Goal: Information Seeking & Learning: Find specific page/section

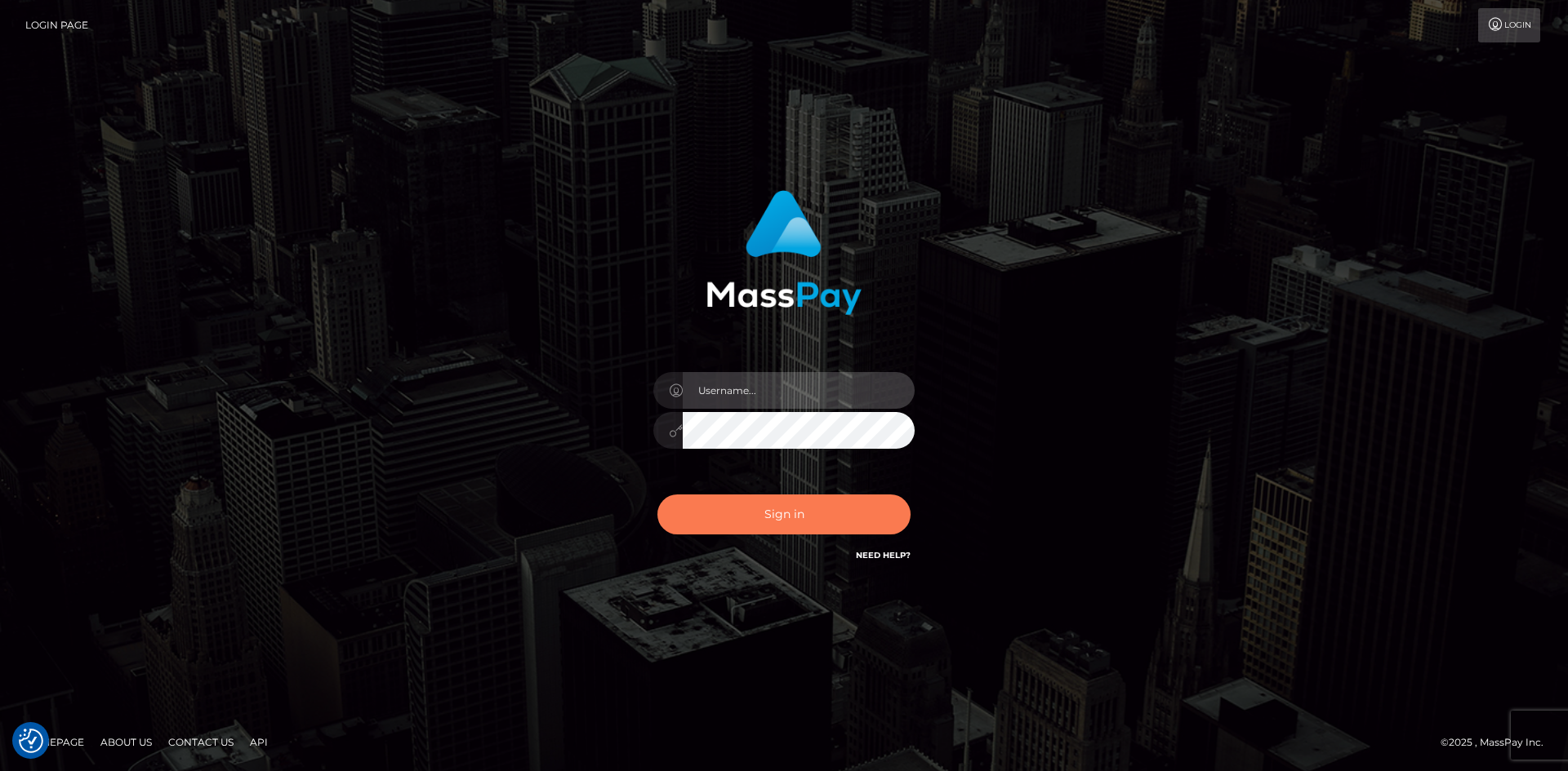
type input "alexstef"
click at [797, 504] on button "Sign in" at bounding box center [784, 514] width 253 height 40
type input "alexstef"
click at [786, 524] on button "Sign in" at bounding box center [784, 514] width 253 height 40
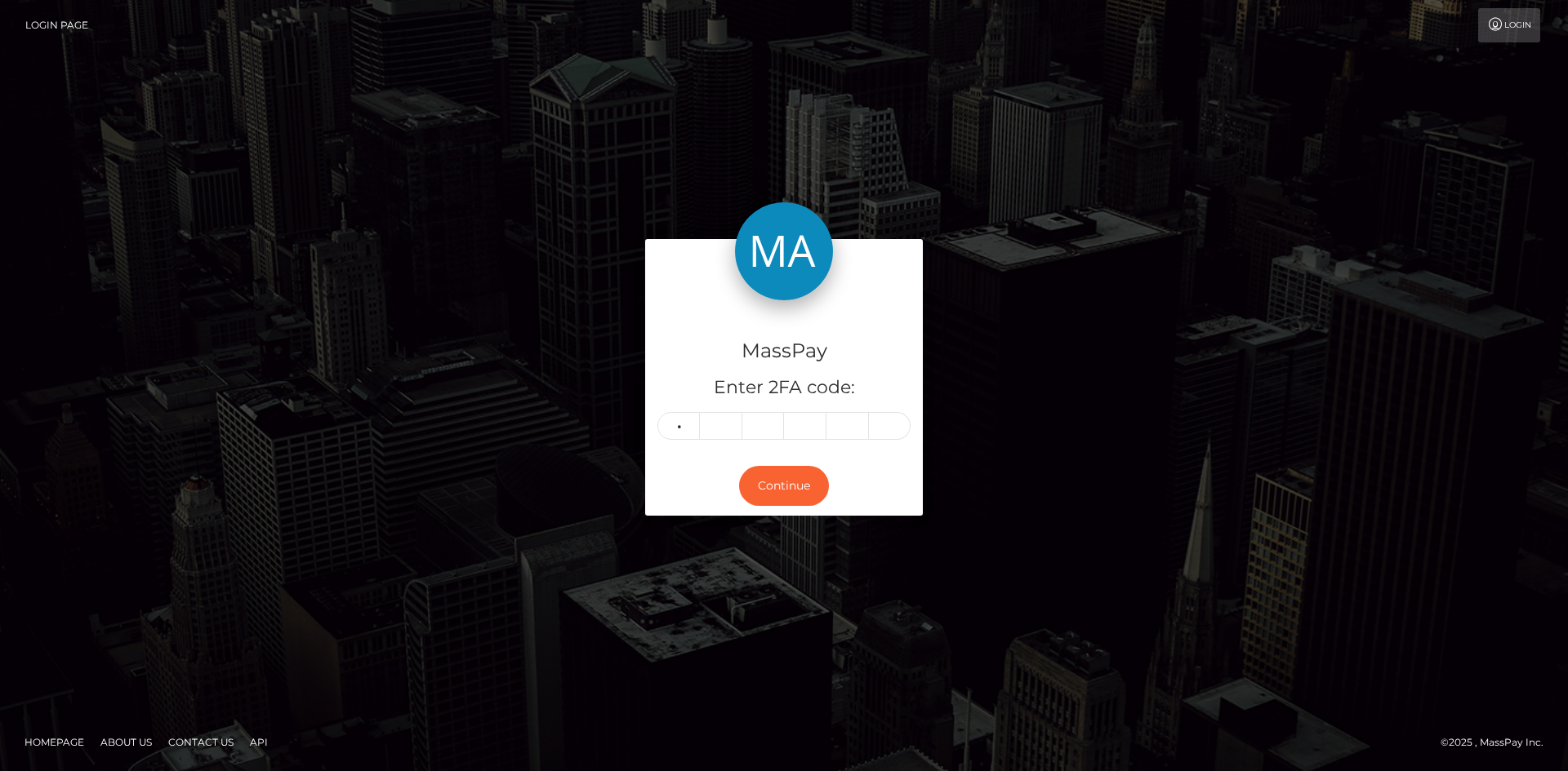
type input "0"
type input "5"
type input "6"
type input "9"
type input "3"
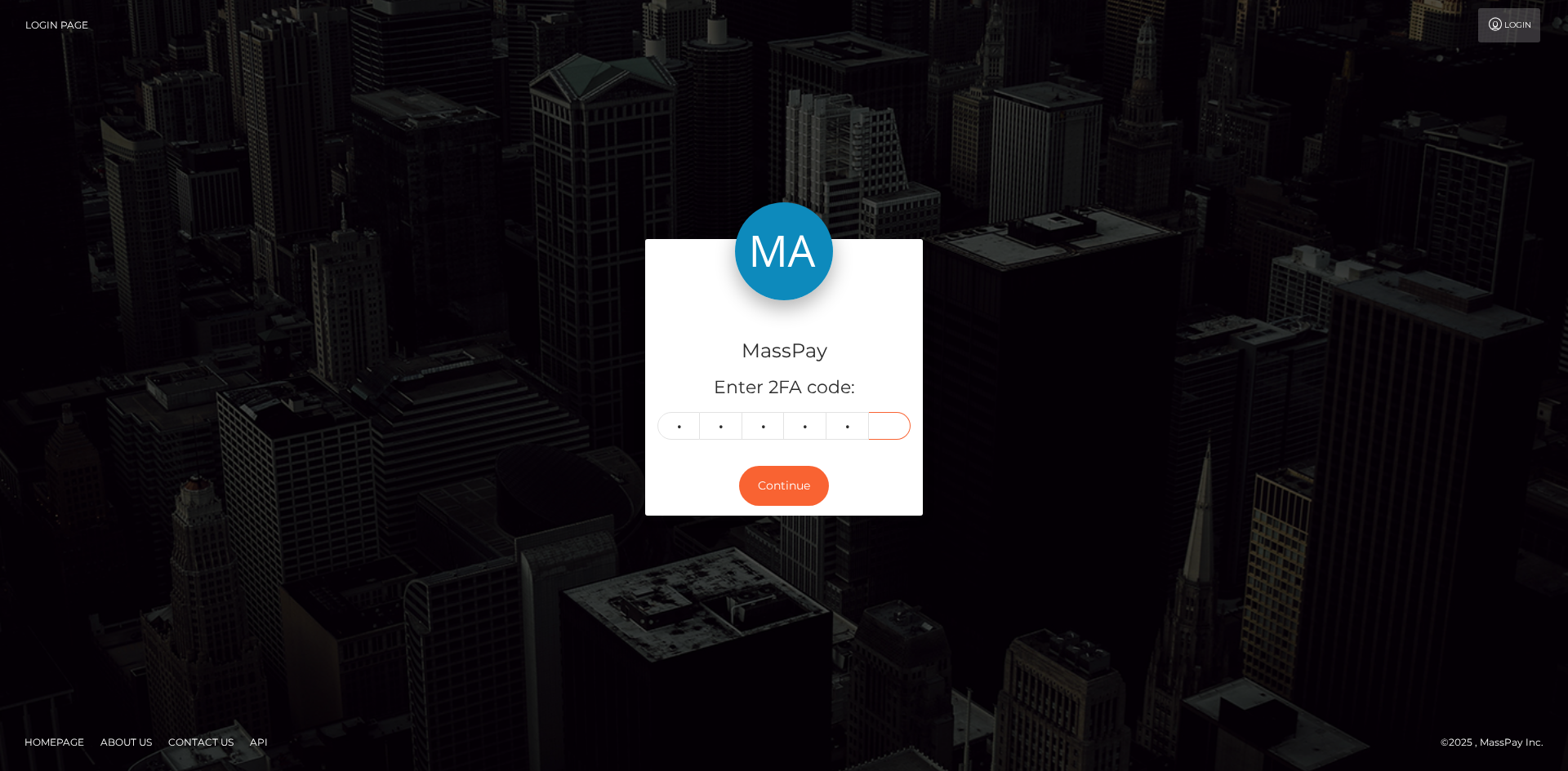
type input "6"
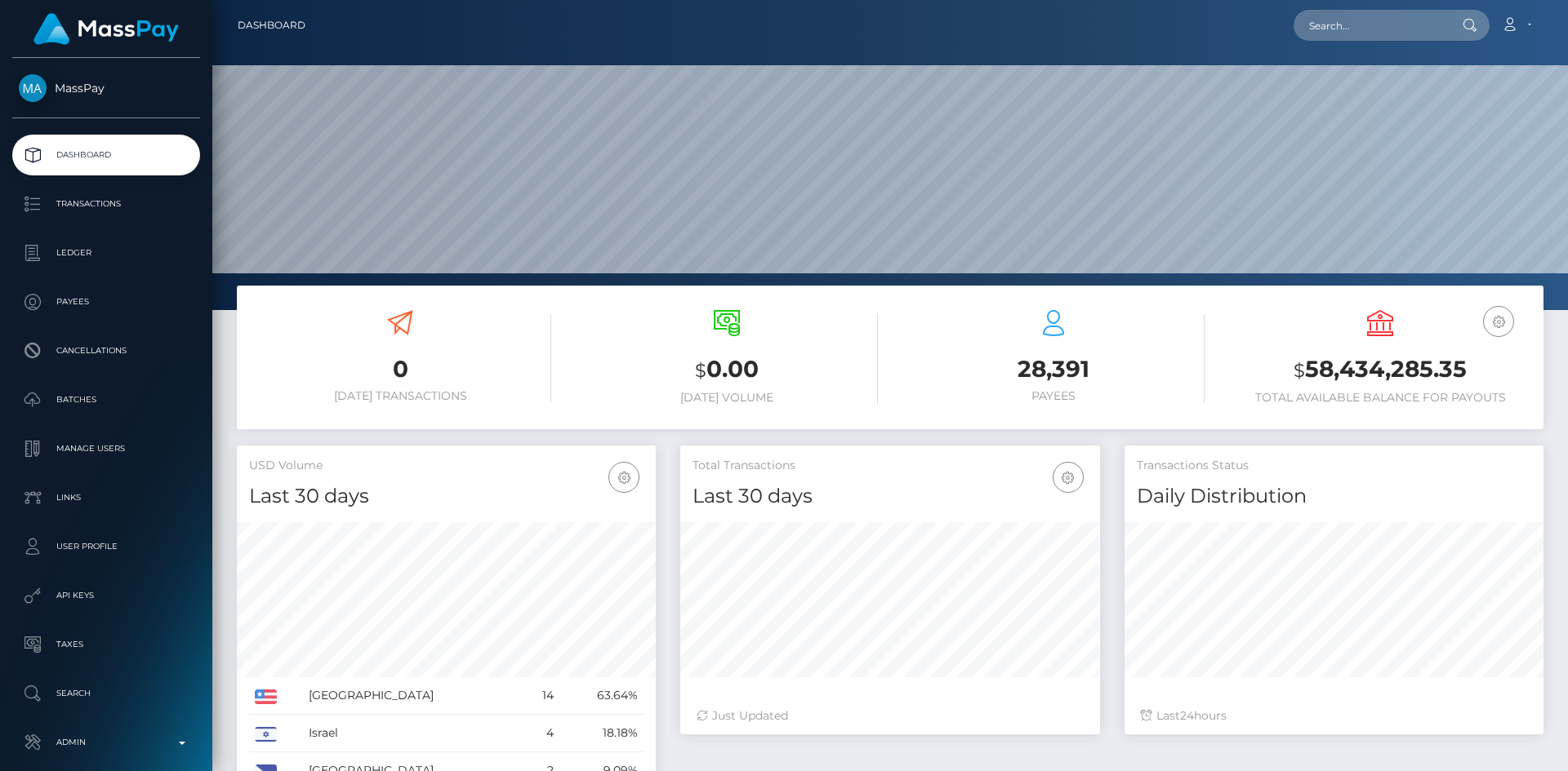
scroll to position [290, 420]
drag, startPoint x: 1378, startPoint y: 38, endPoint x: 1370, endPoint y: 40, distance: 8.2
click at [1375, 36] on input "text" at bounding box center [1370, 25] width 153 height 31
paste input "poact_npL61hy4gbko"
type input "poact_npL61hy4gbko"
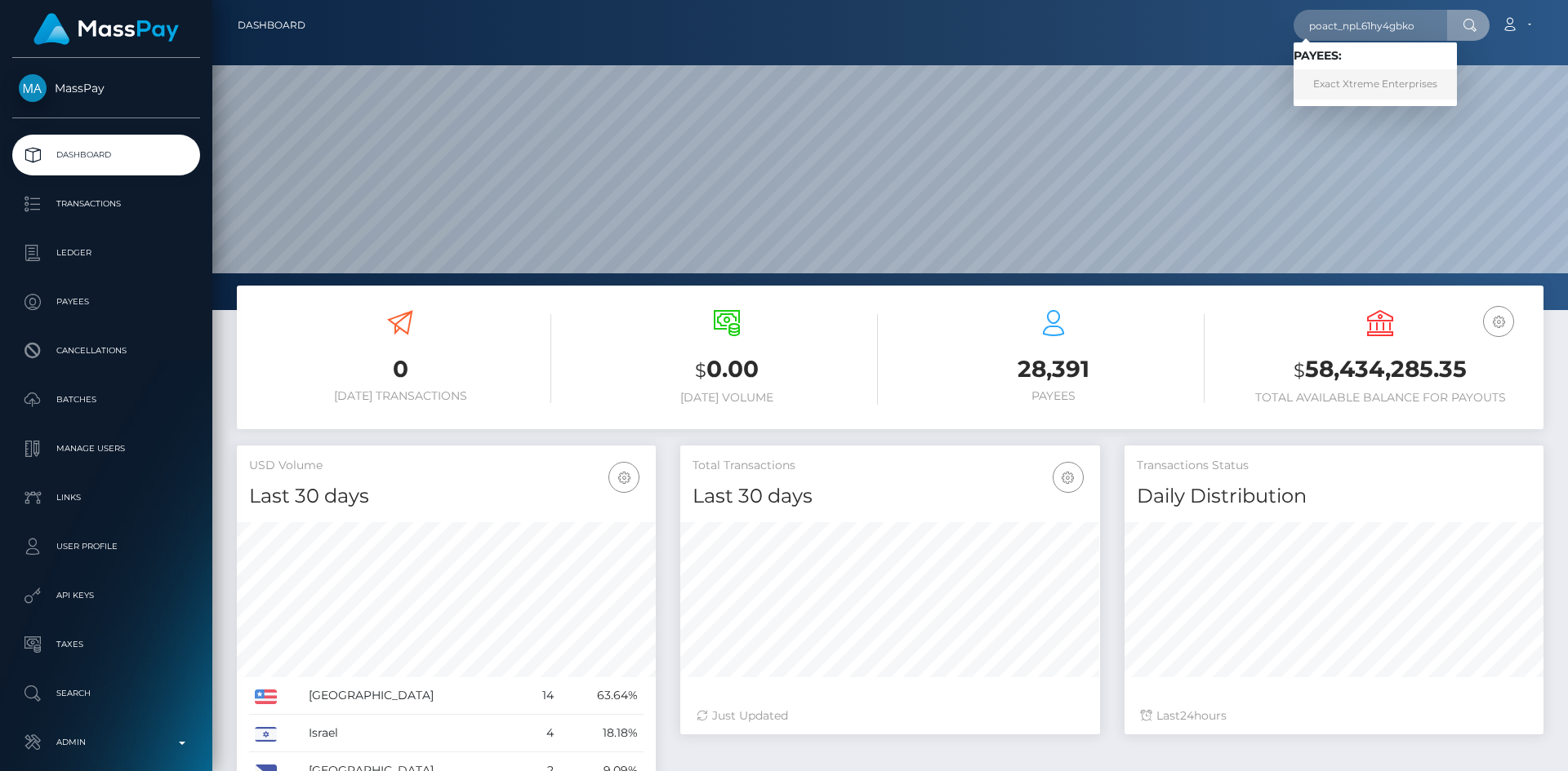
click at [1405, 83] on link "Exact Xtreme Enterprises" at bounding box center [1376, 85] width 164 height 31
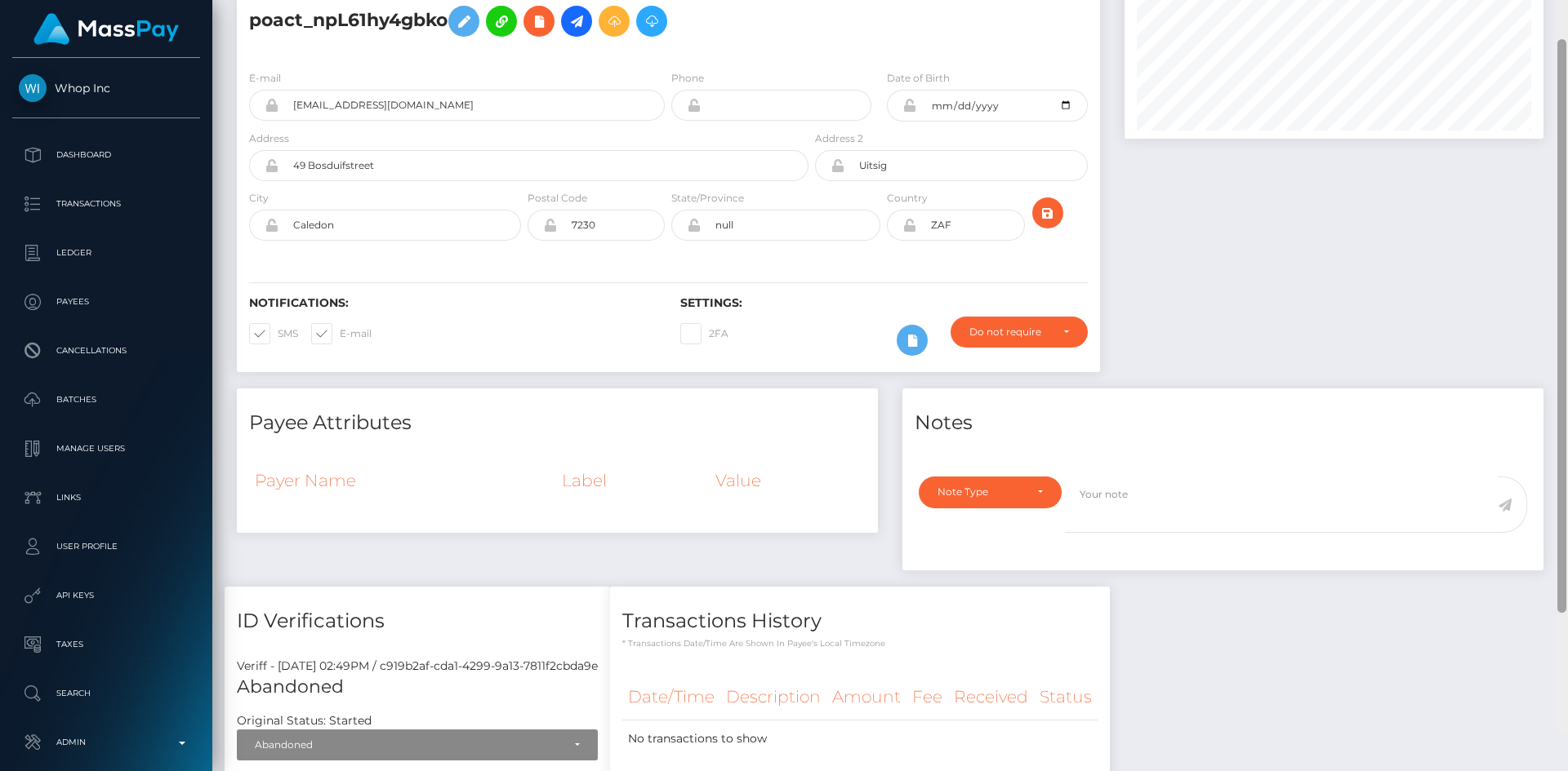
scroll to position [9, 0]
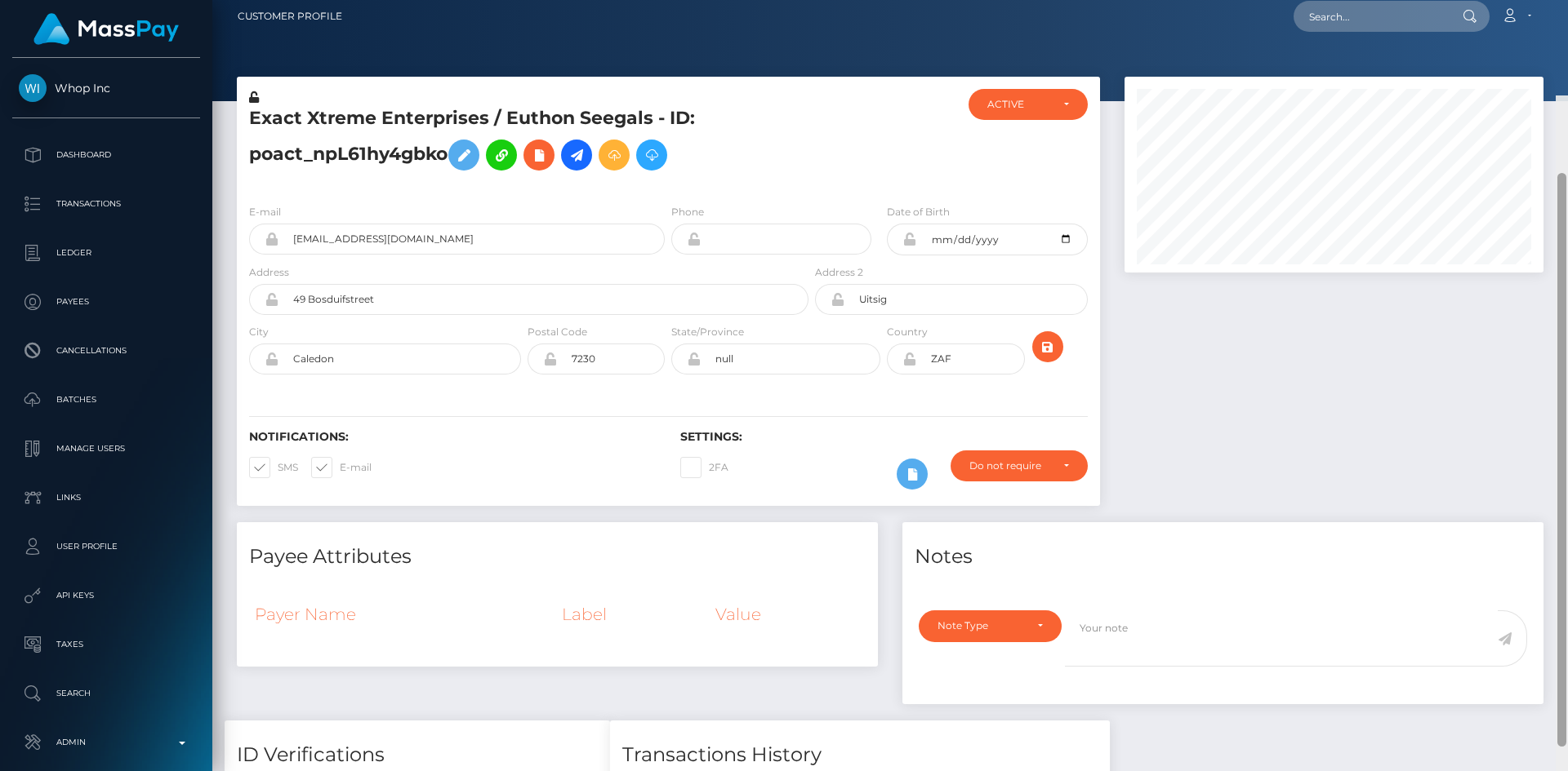
drag, startPoint x: 1561, startPoint y: 84, endPoint x: 1381, endPoint y: 61, distance: 181.5
click at [1566, 6] on div "Customer Profile Loading... Loading..." at bounding box center [889, 386] width 1355 height 771
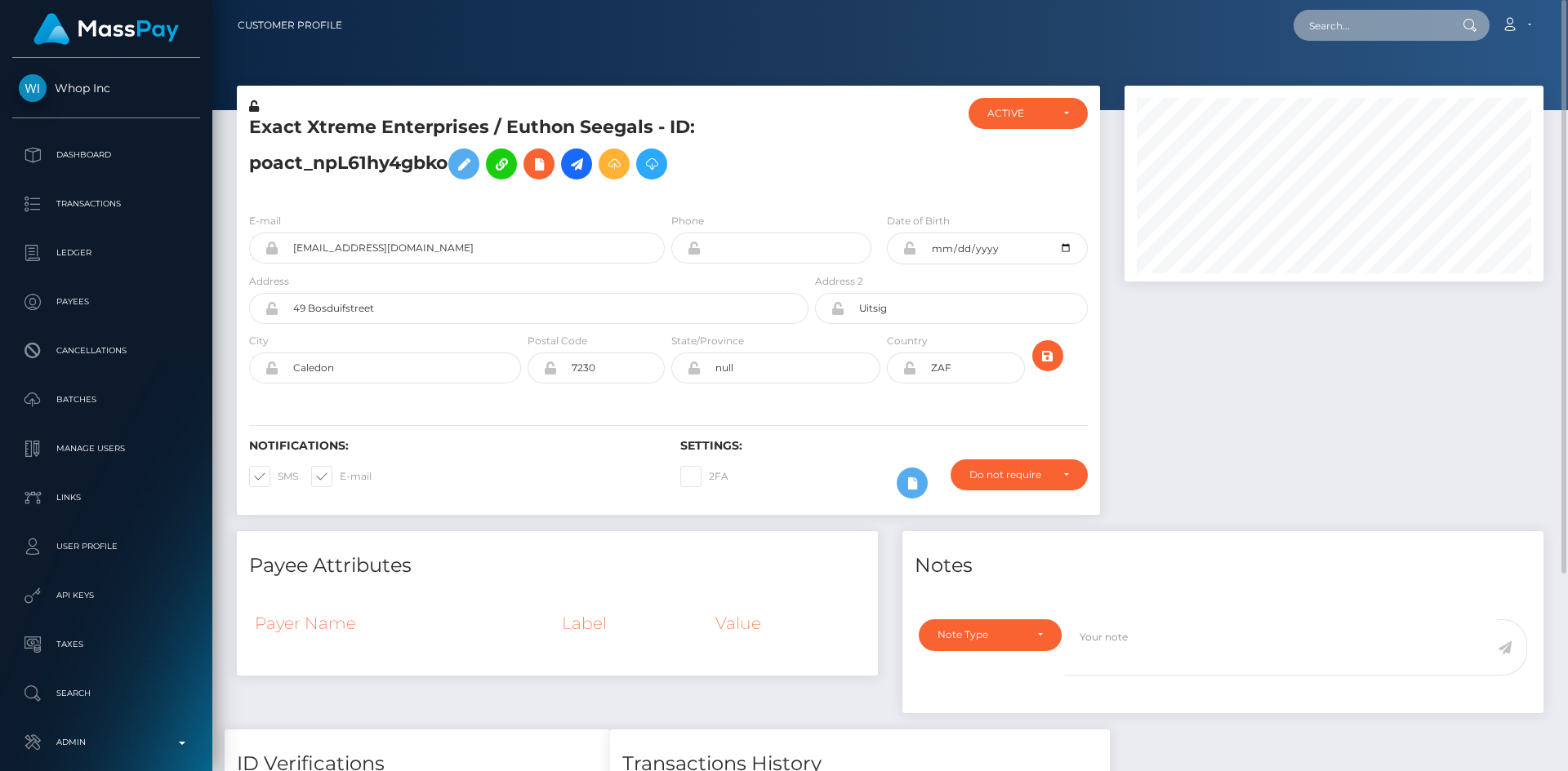
drag, startPoint x: 1374, startPoint y: 20, endPoint x: 1366, endPoint y: 29, distance: 12.0
click at [1372, 19] on input "text" at bounding box center [1370, 25] width 153 height 31
paste input "poact_6B8ssceFeJvW"
type input "poact_6B8ssceFeJvW"
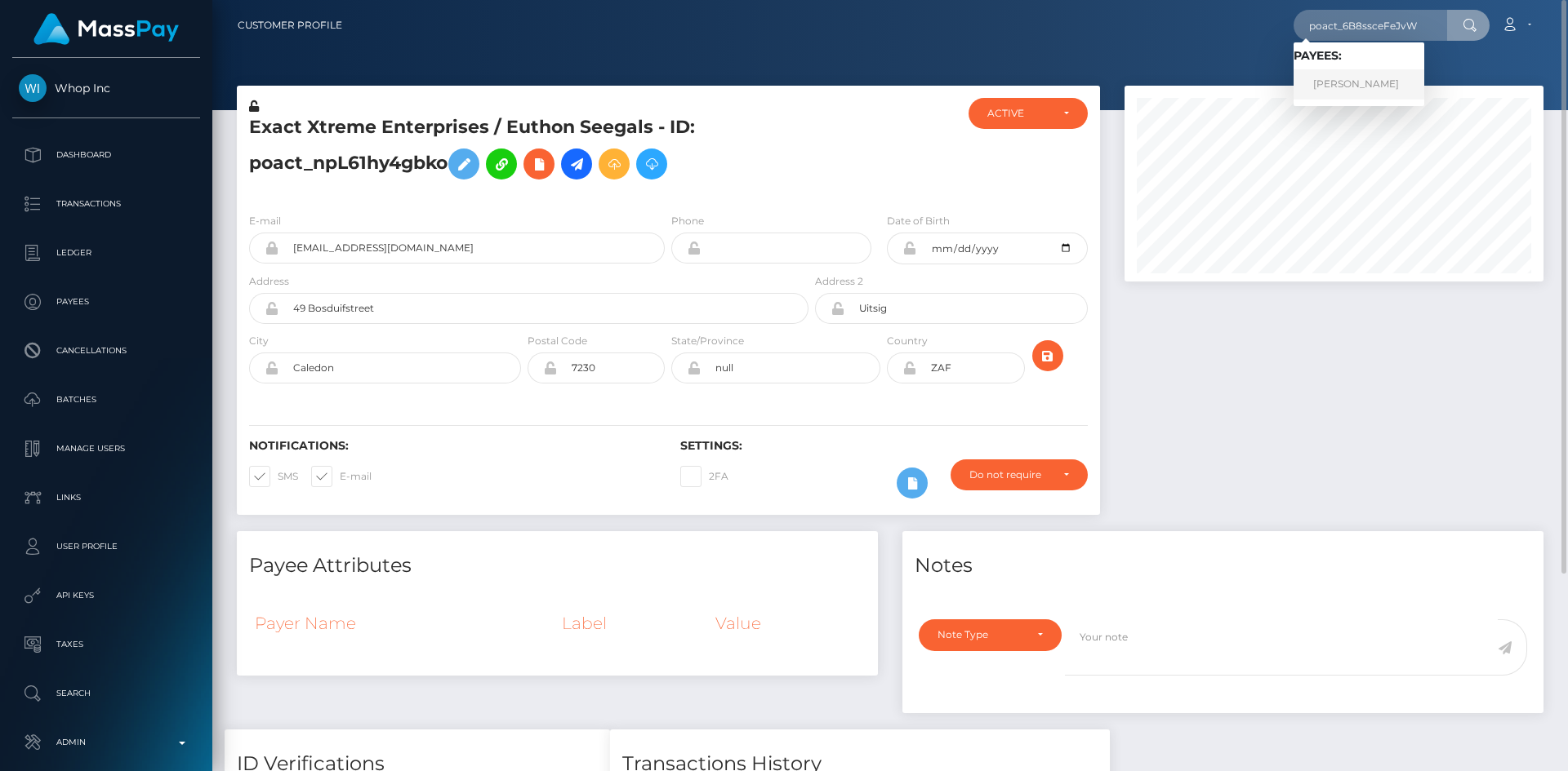
click at [1319, 89] on link "محمود مصطفي" at bounding box center [1359, 85] width 131 height 31
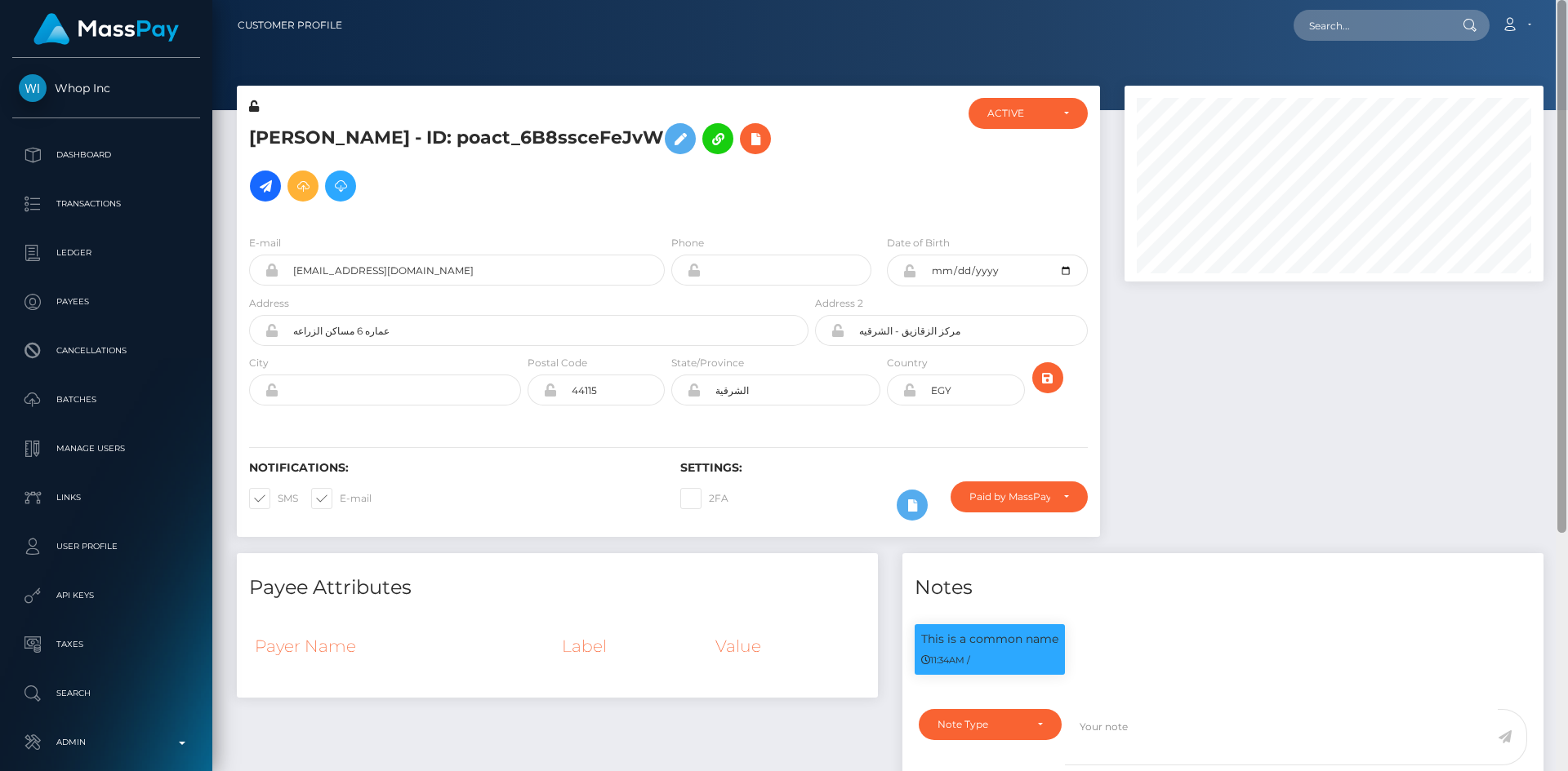
click at [1561, 0] on html "Whop Inc Dashboard Transactions Ledger Payees Cancellations Links" at bounding box center [784, 386] width 1568 height 771
click at [1366, 29] on input "text" at bounding box center [1370, 25] width 153 height 31
paste input "poact_CmyEzq34G14t"
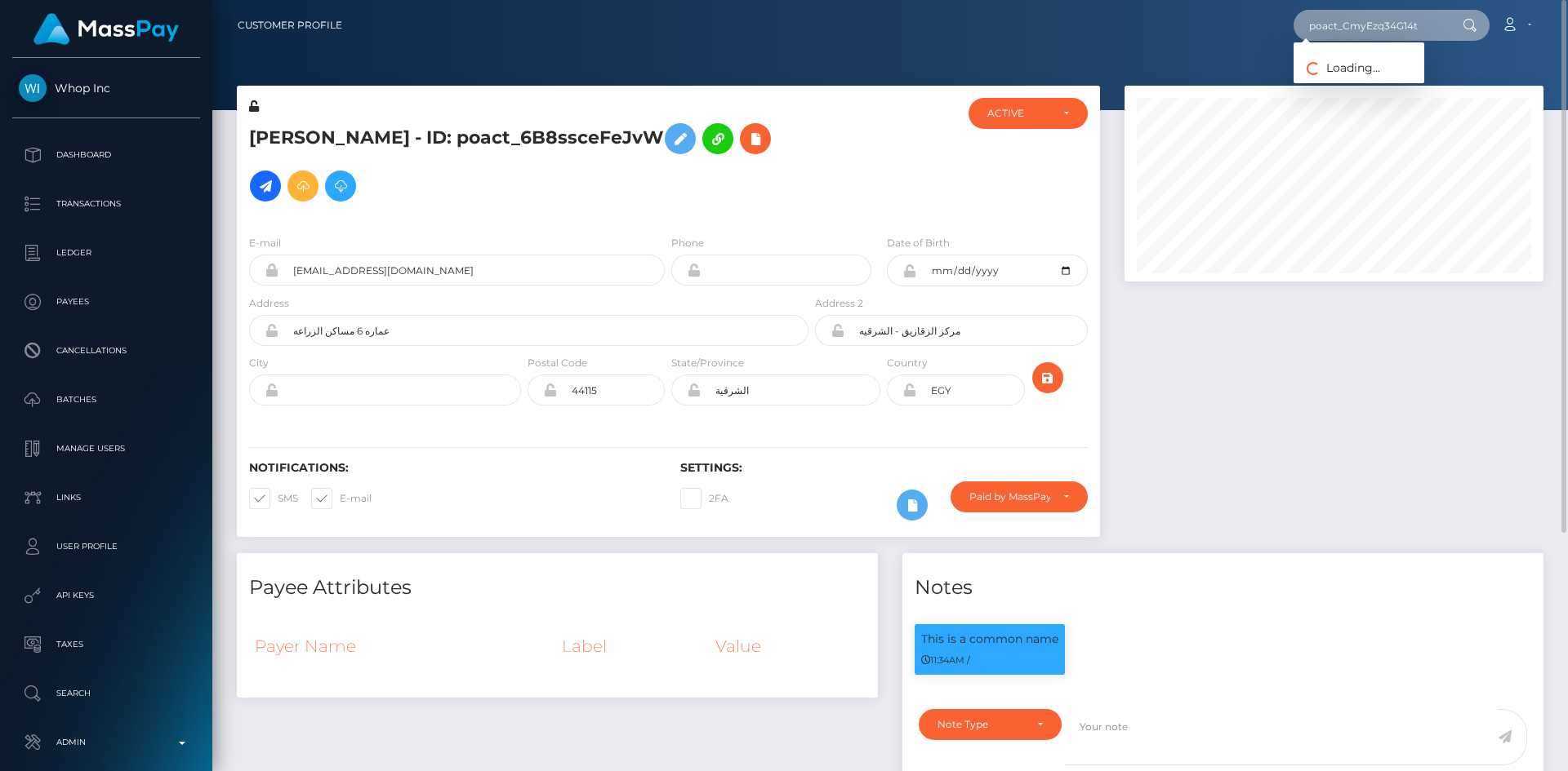
type input "poact_CmyEzq34G14t"
click at [1368, 92] on link "Mohan Raj" at bounding box center [1359, 85] width 131 height 31
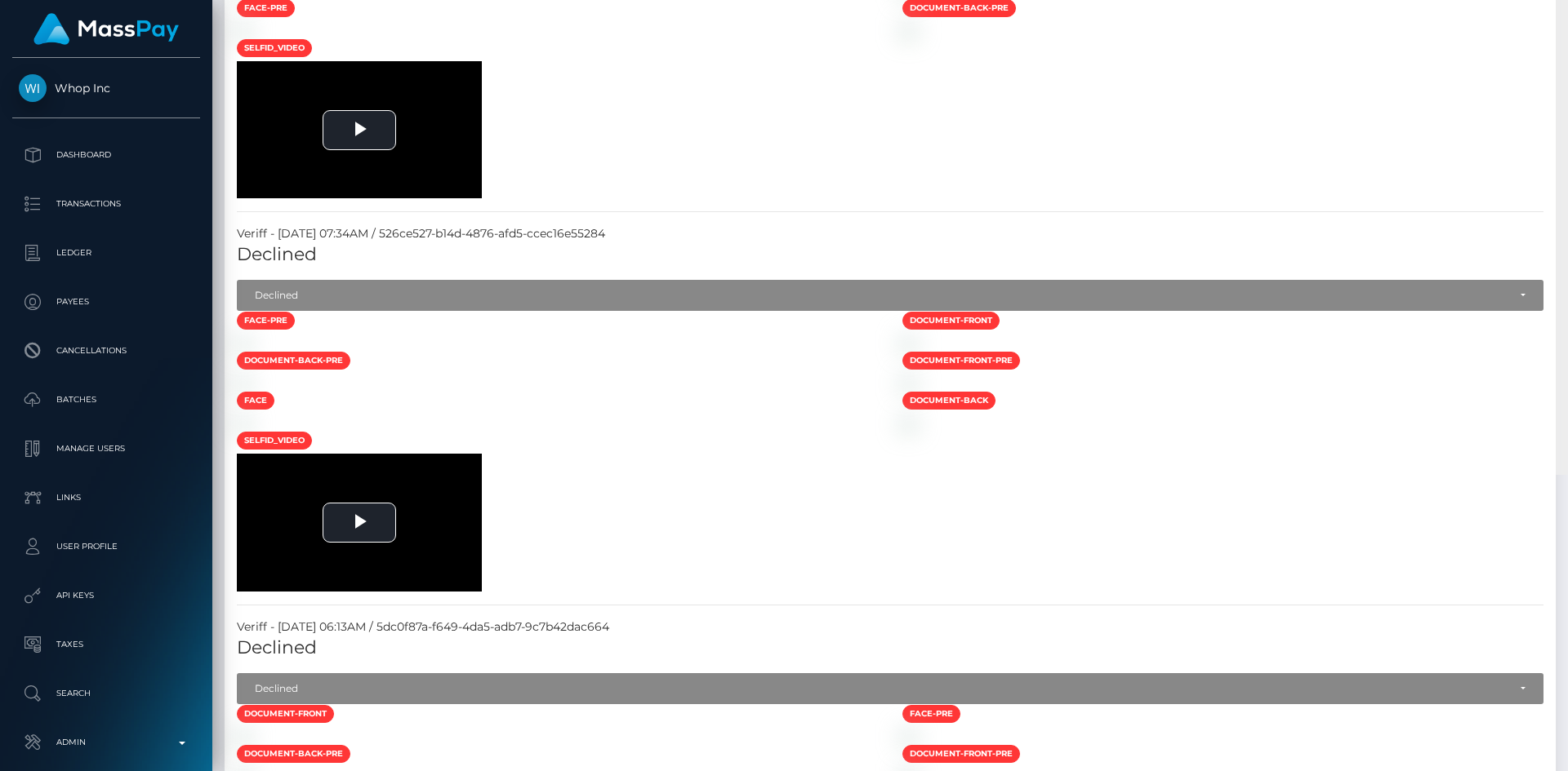
scroll to position [196, 420]
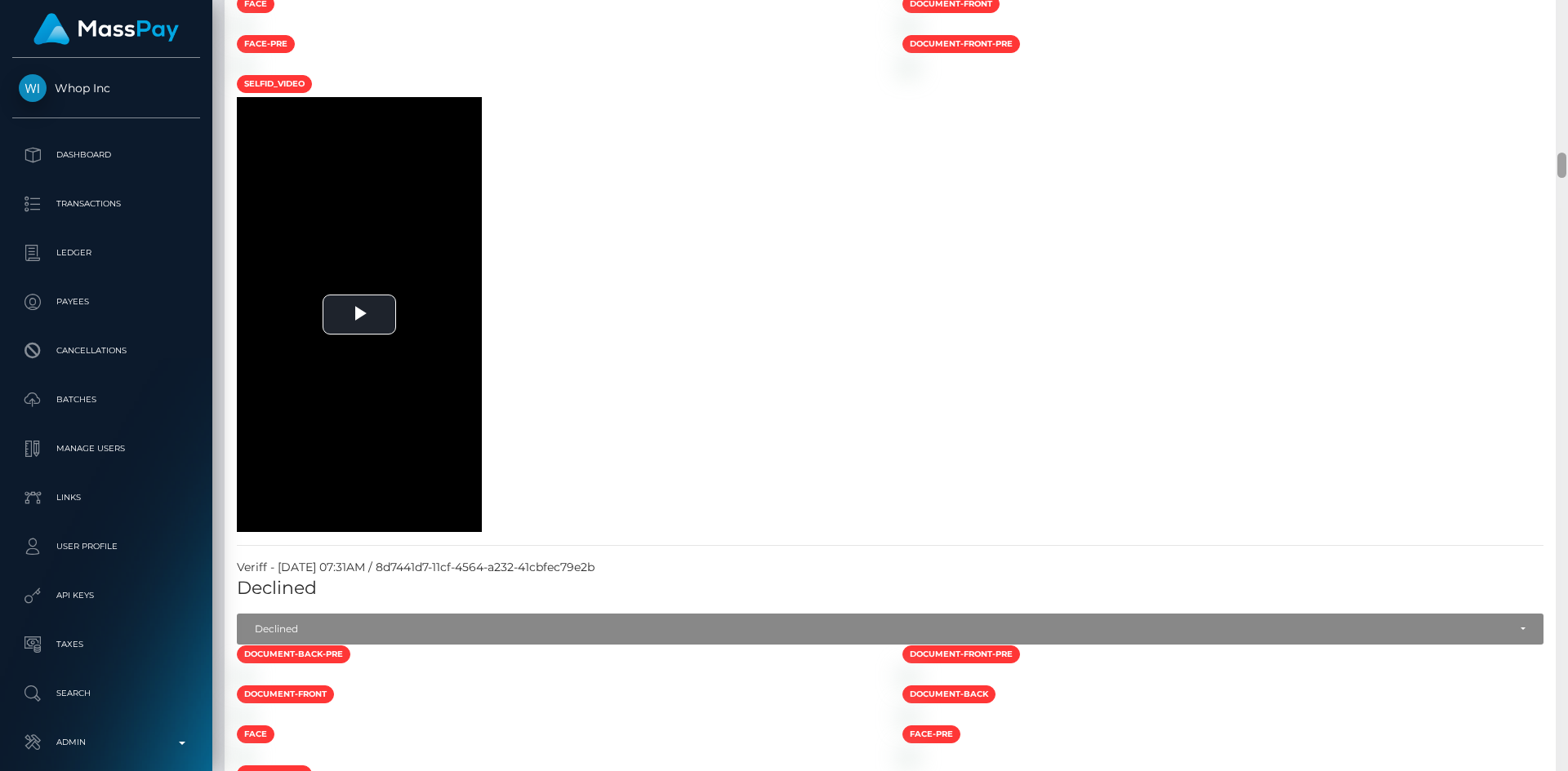
click at [1540, 583] on div "Customer Profile Loading... Loading..." at bounding box center [889, 386] width 1355 height 771
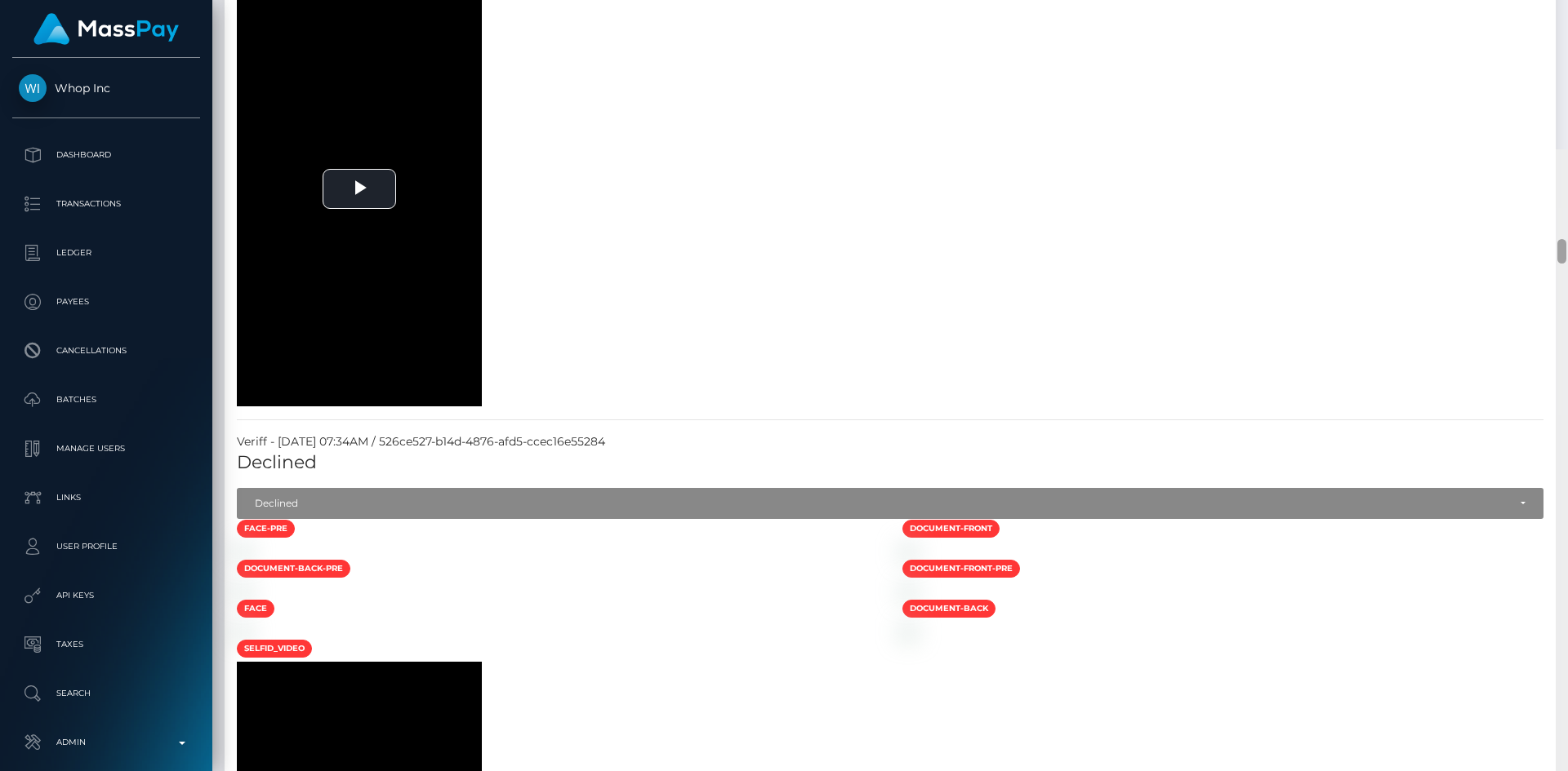
scroll to position [0, 0]
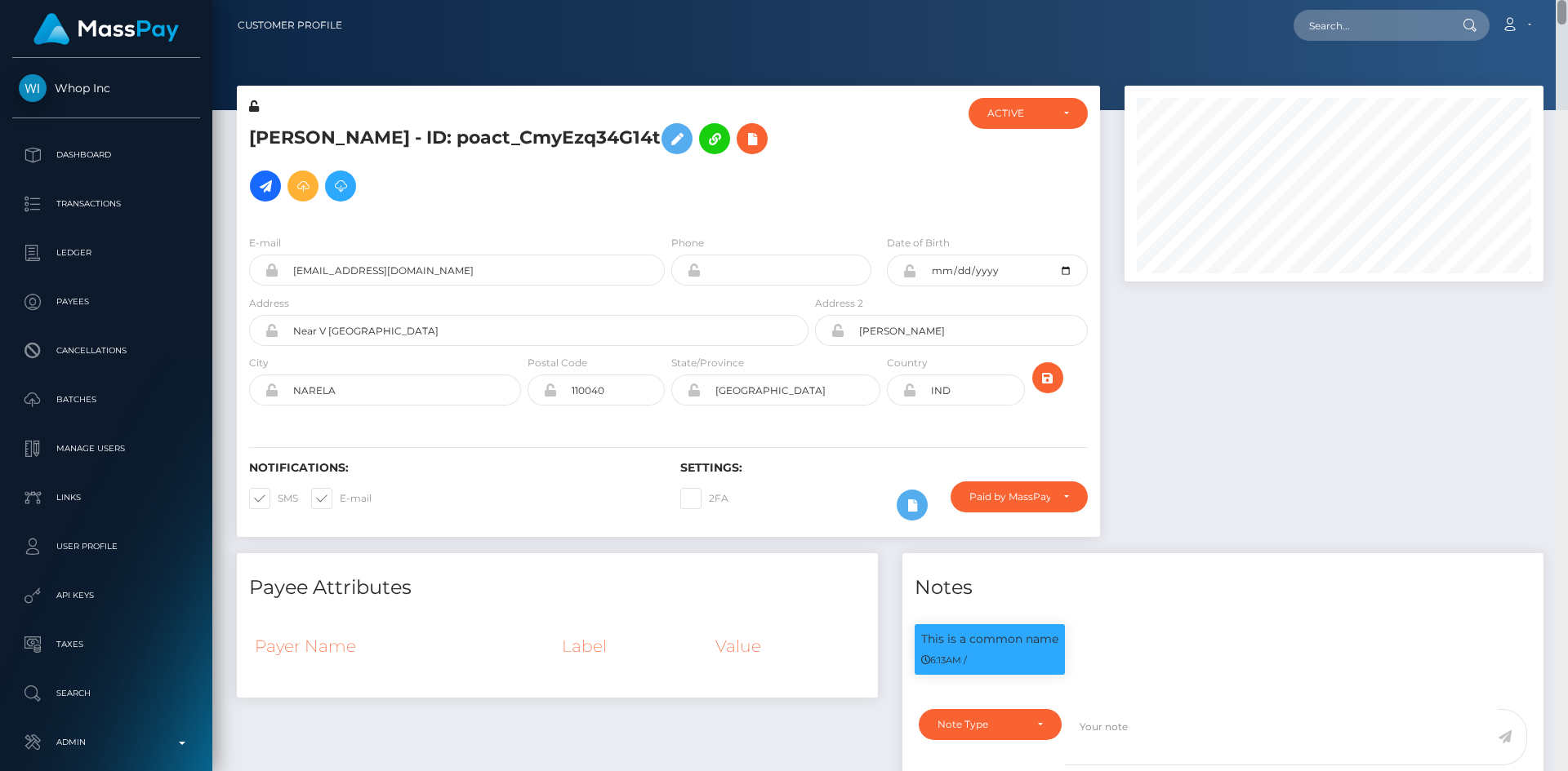
drag, startPoint x: 1561, startPoint y: 171, endPoint x: 1344, endPoint y: 21, distance: 263.8
click at [1520, 0] on html "Whop Inc Dashboard Transactions Ledger Payees Cancellations Links" at bounding box center [784, 386] width 1568 height 771
drag, startPoint x: 1311, startPoint y: 28, endPoint x: 1301, endPoint y: 33, distance: 11.2
click at [1318, 29] on input "text" at bounding box center [1370, 25] width 153 height 31
paste input "poact_dsG9D9i7ww4S"
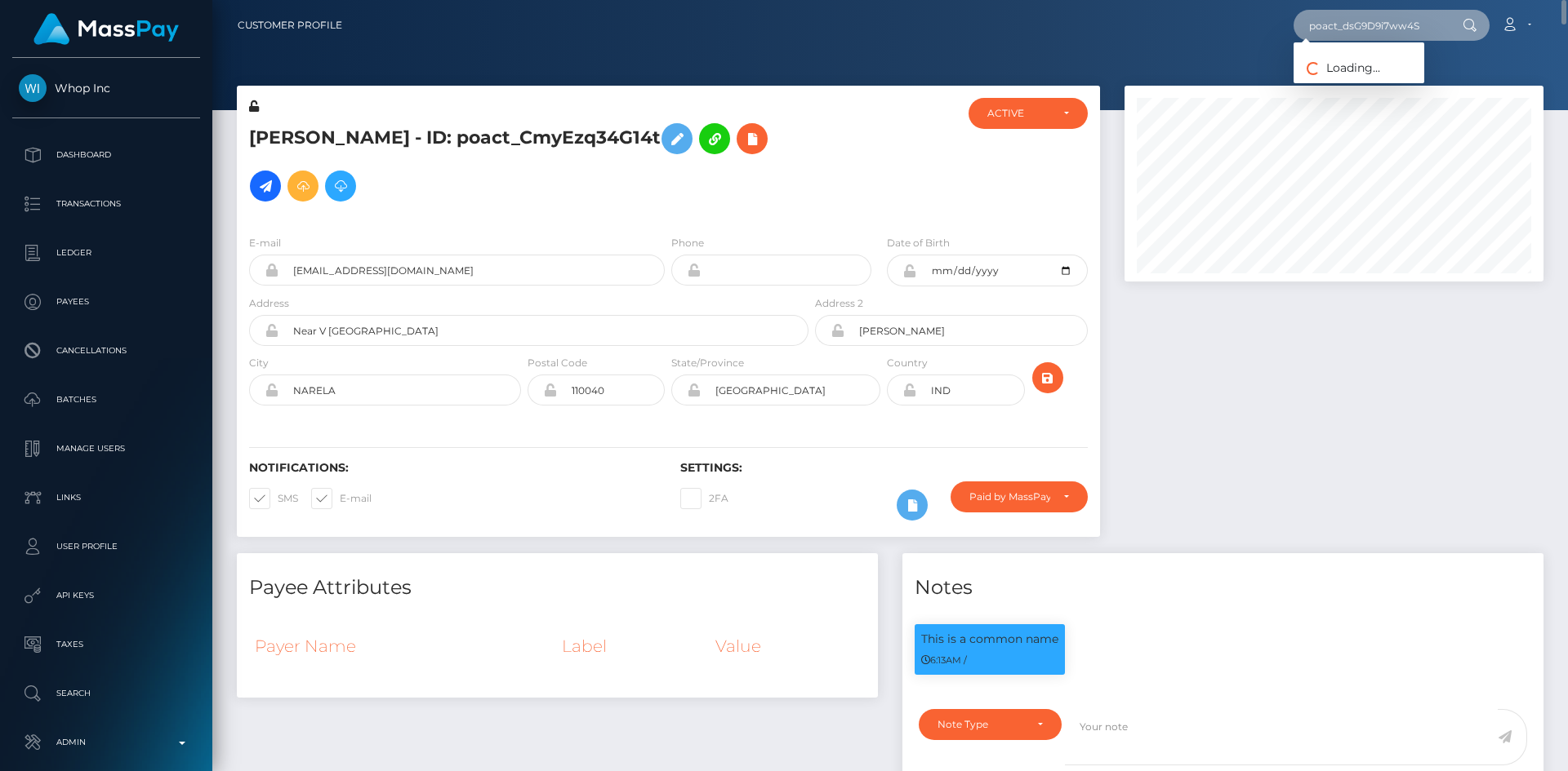
type input "poact_dsG9D9i7ww4S"
click at [1350, 85] on link "Enosh Rava" at bounding box center [1359, 85] width 131 height 31
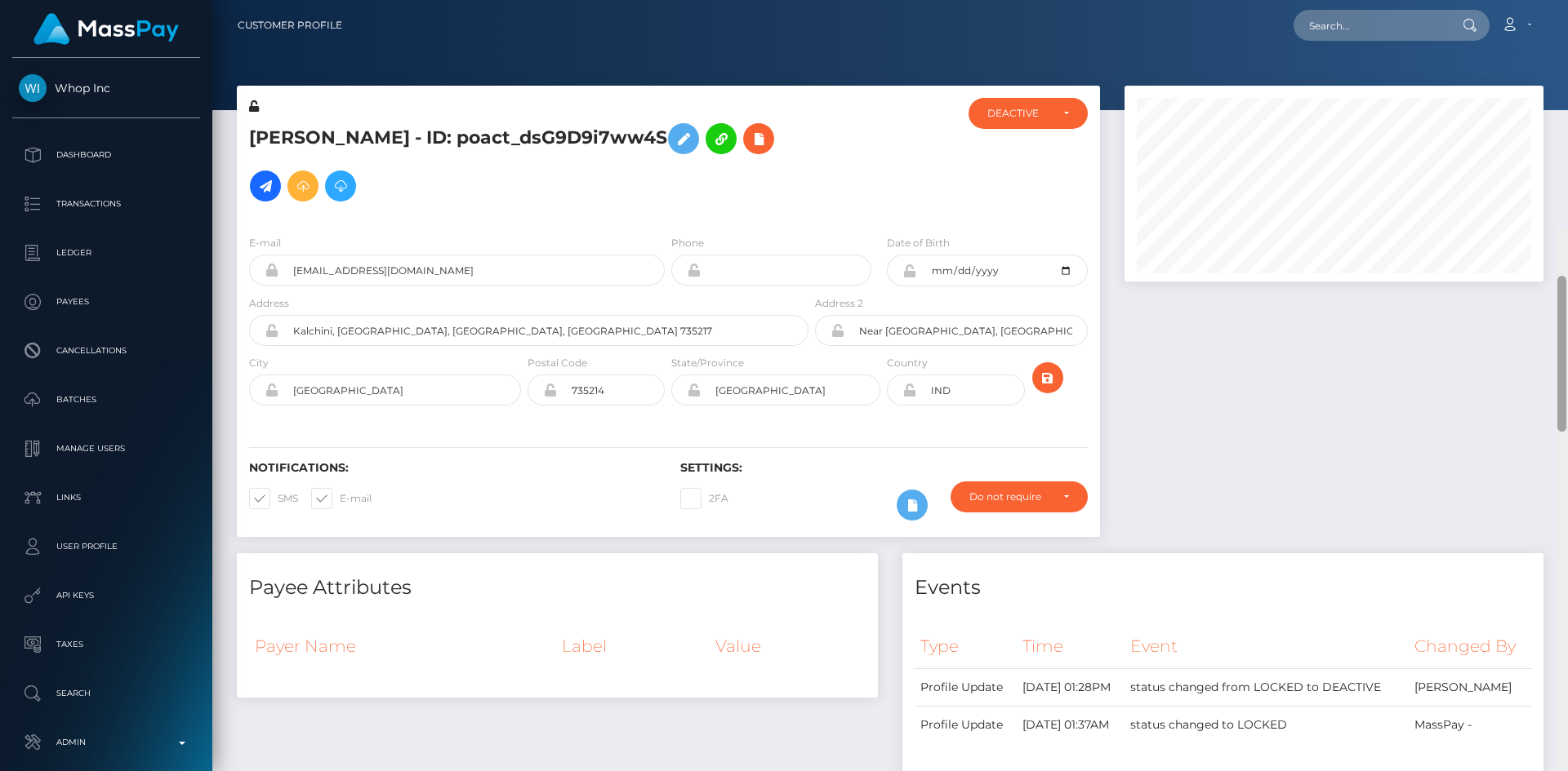
drag, startPoint x: 0, startPoint y: 0, endPoint x: 1543, endPoint y: 47, distance: 1543.7
click at [1567, 47] on div "Customer Profile Loading... Loading..." at bounding box center [889, 386] width 1355 height 771
click at [1367, 42] on div "Loading... Loading... Account Edit Profile Logout" at bounding box center [948, 25] width 1187 height 34
click at [1362, 33] on input "text" at bounding box center [1370, 25] width 153 height 31
paste input "poact_NdKUATfNnO6F"
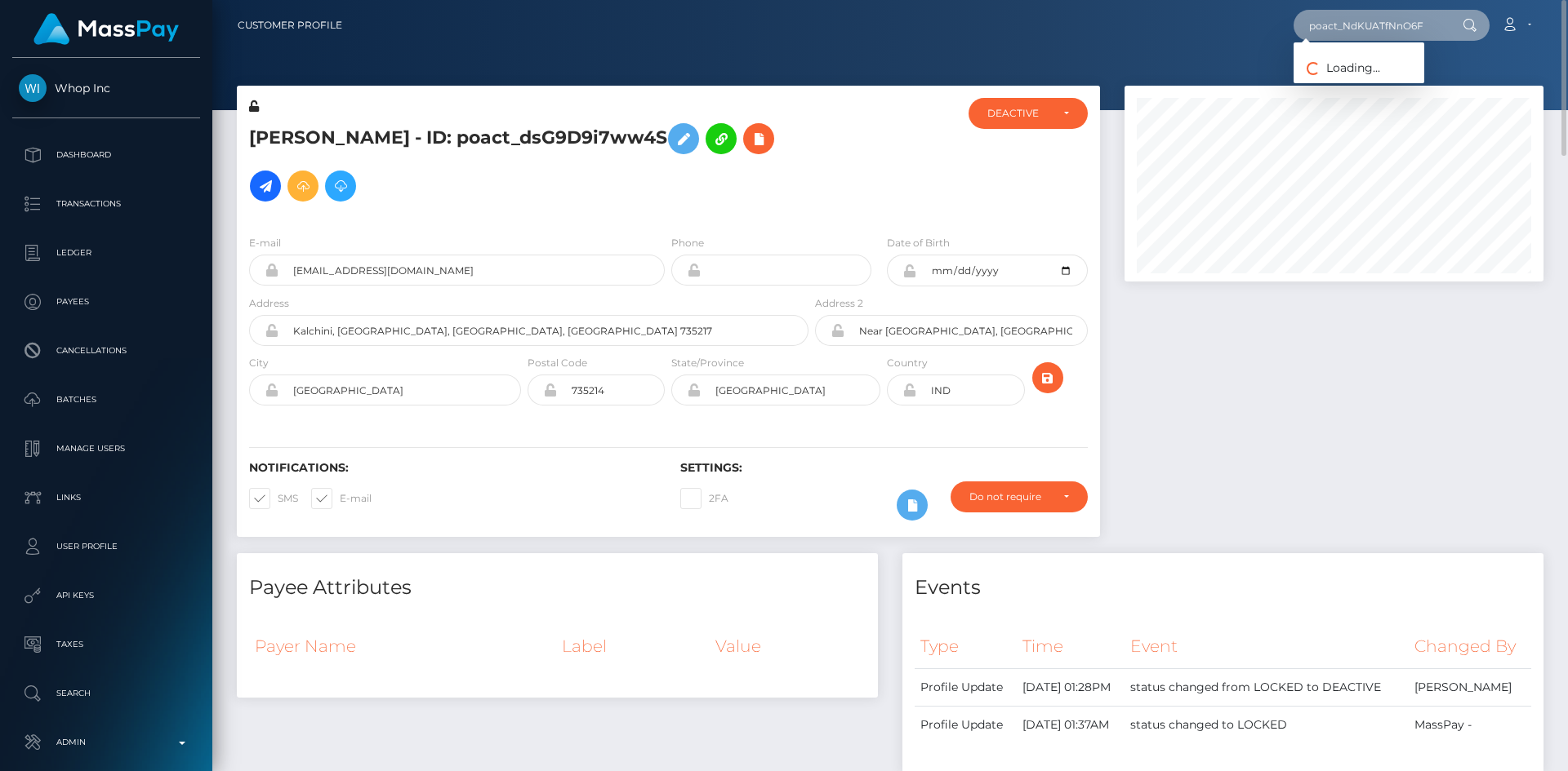
type input "poact_NdKUATfNnO6F"
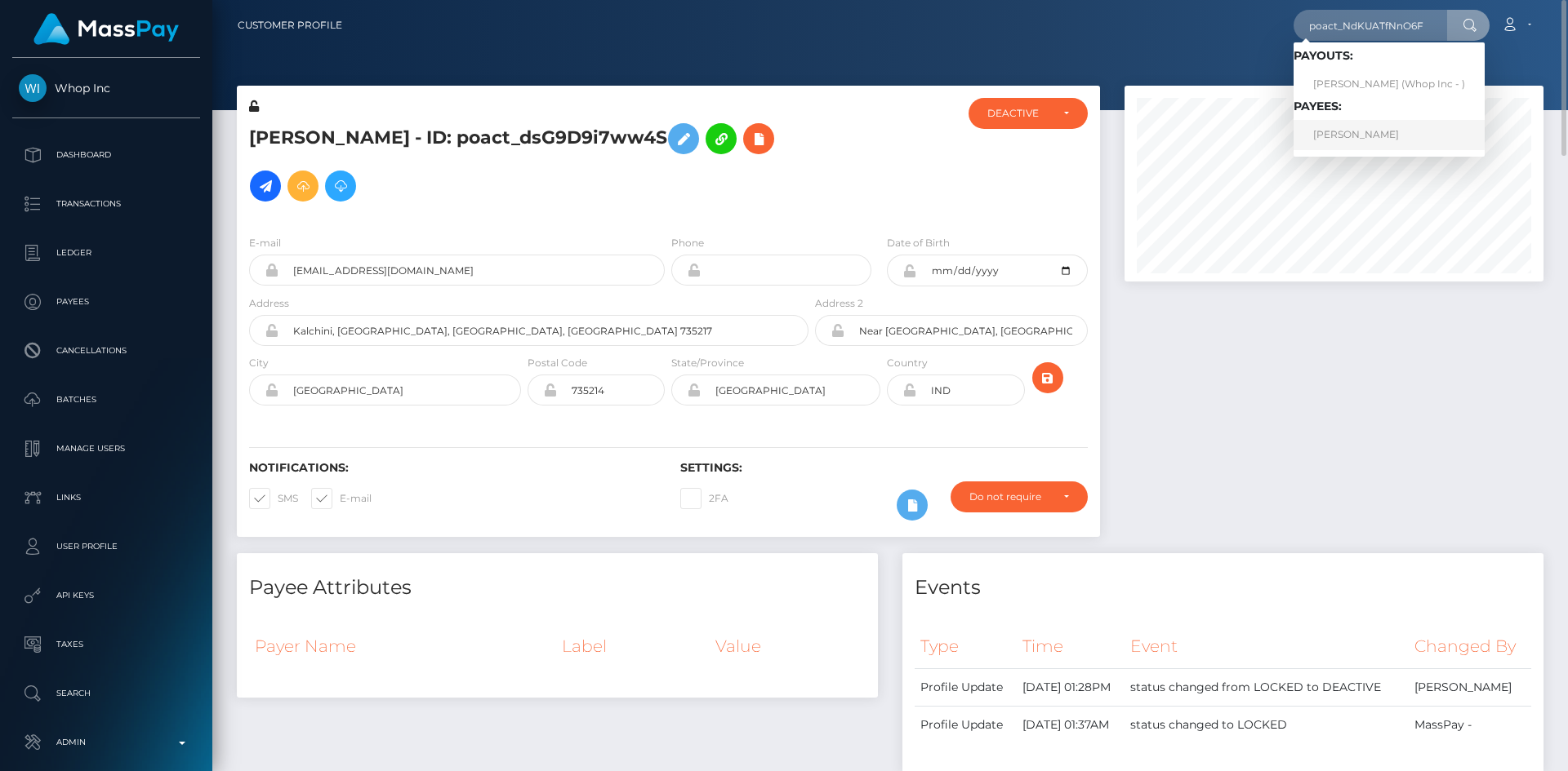
click at [1377, 132] on link "Pronoy Anay Mahajan" at bounding box center [1390, 135] width 191 height 31
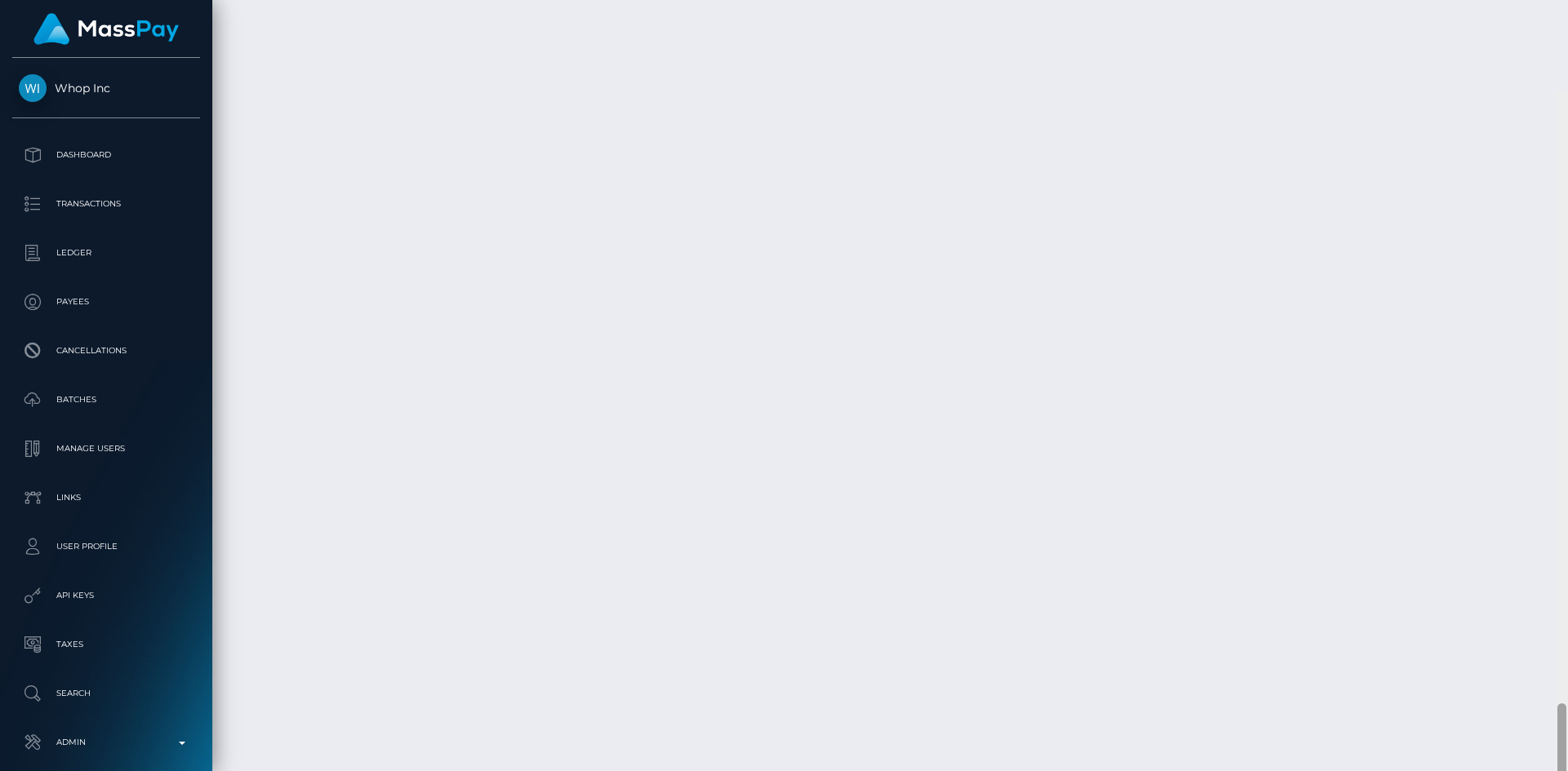
click at [1548, 770] on html "Whop Inc Dashboard Transactions Ledger Payees Cancellations Links" at bounding box center [784, 386] width 1568 height 771
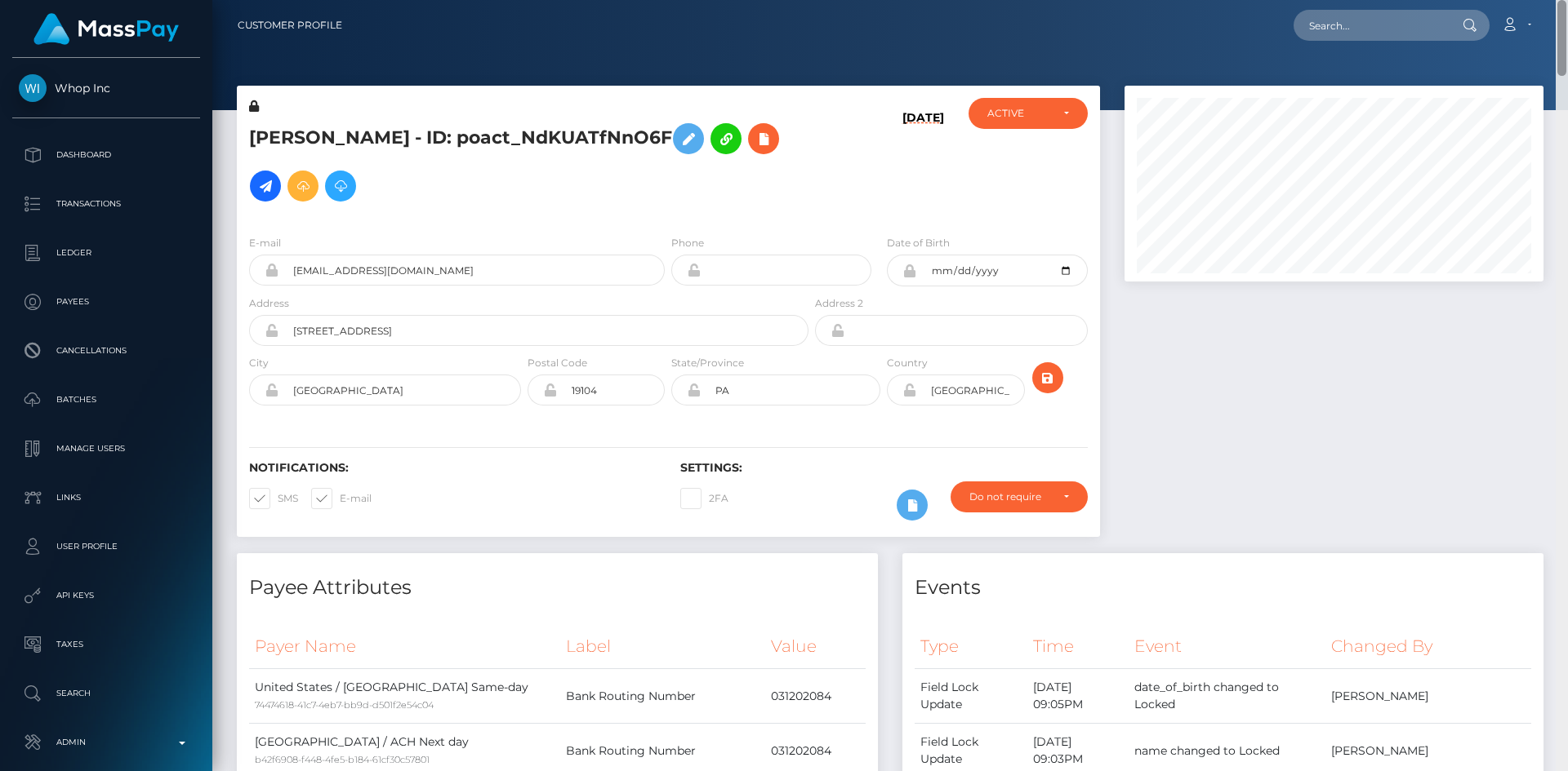
drag, startPoint x: 1560, startPoint y: 625, endPoint x: 1537, endPoint y: -71, distance: 696.4
click at [1537, 0] on html "Whop Inc Dashboard Transactions Ledger Payees Cancellations Links" at bounding box center [784, 386] width 1568 height 771
click at [1370, 20] on input "text" at bounding box center [1370, 25] width 153 height 31
paste input "poact_Z9SqXSeTMOBx"
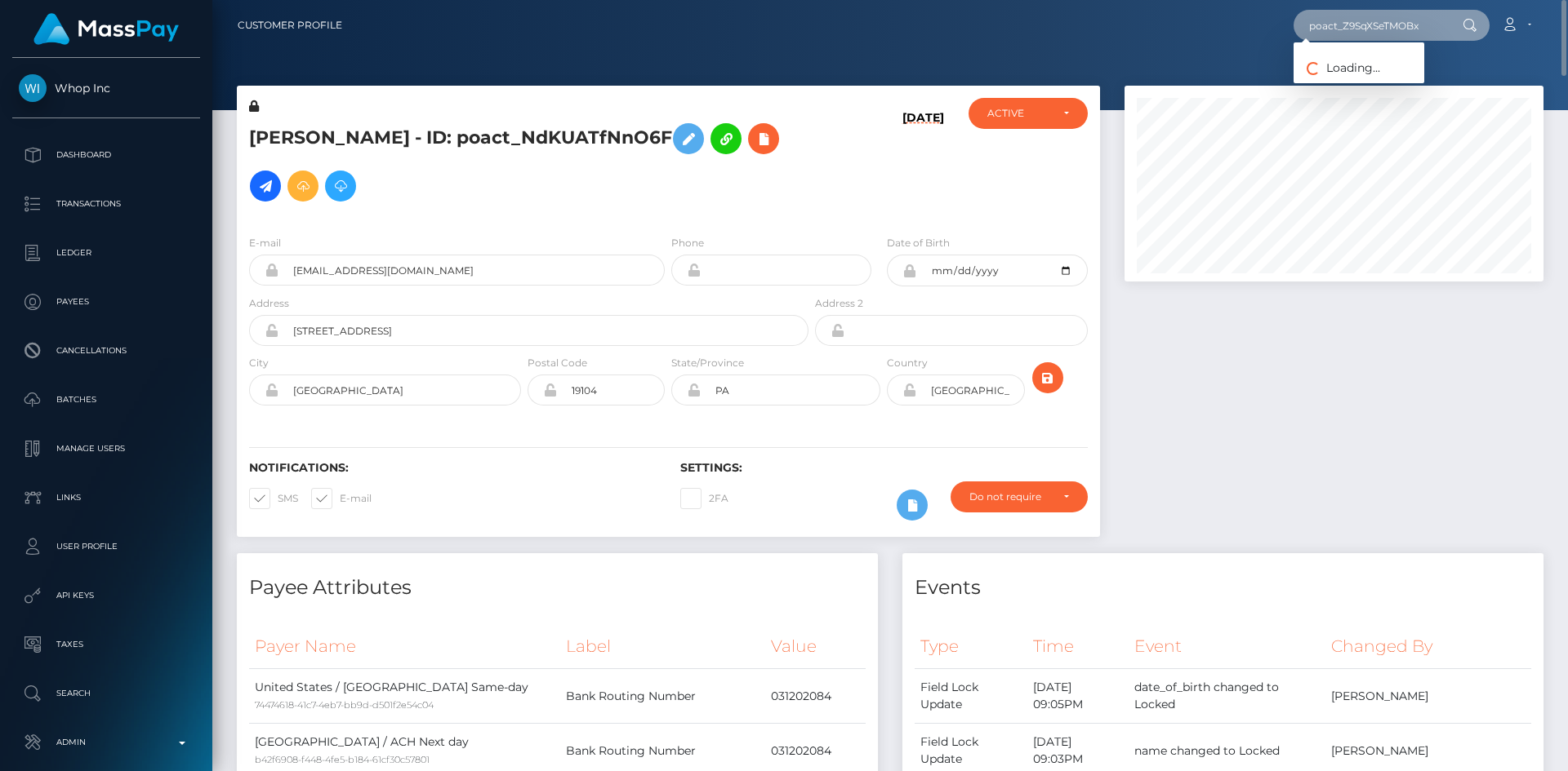
type input "poact_Z9SqXSeTMOBx"
click at [1364, 76] on link "JONATHAN ALLEN" at bounding box center [1359, 85] width 131 height 31
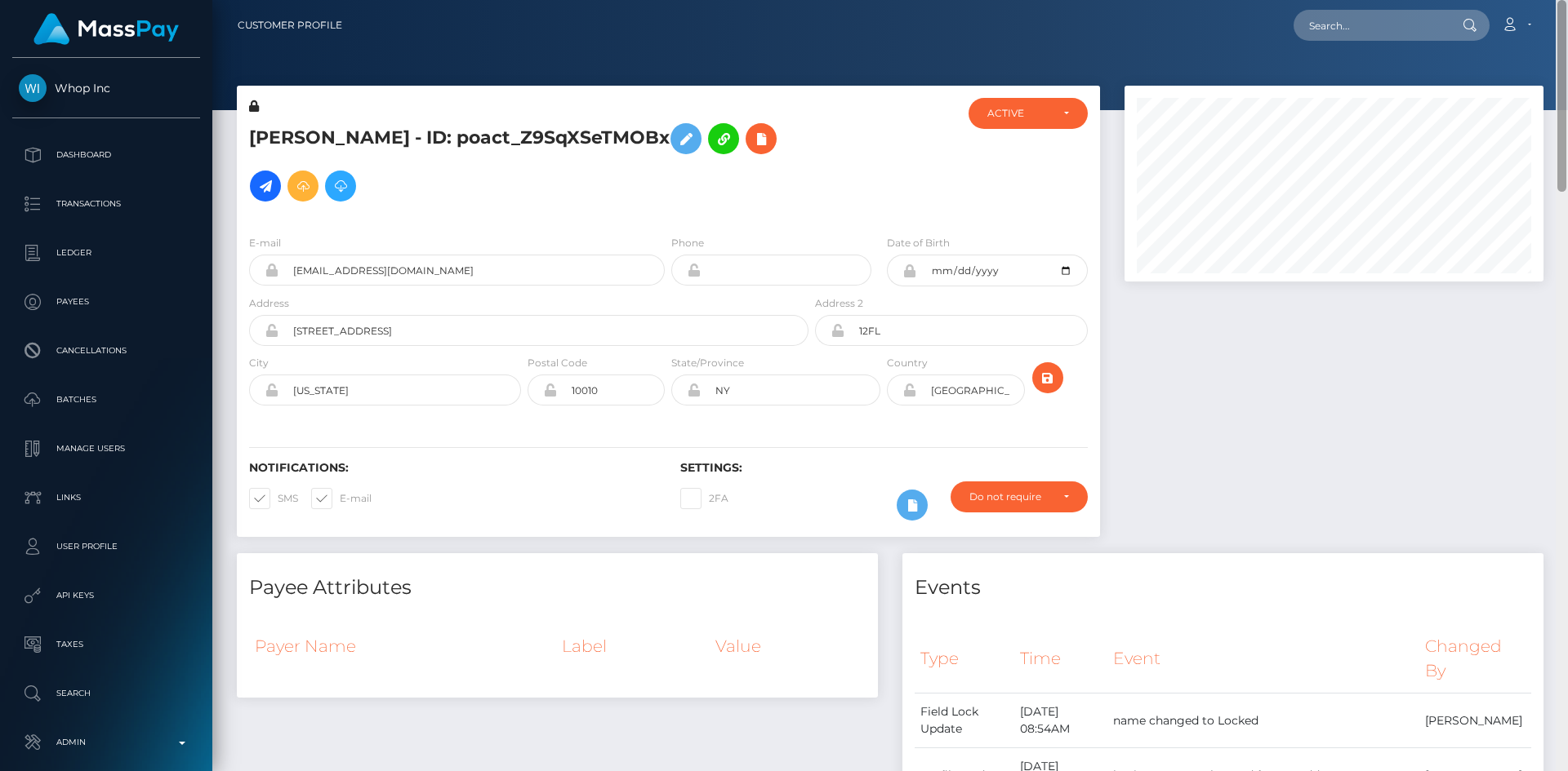
click at [1566, 60] on div at bounding box center [1561, 386] width 12 height 771
click at [1350, 27] on input "text" at bounding box center [1370, 25] width 153 height 31
paste input "poact_HFeUSCJlkMhg"
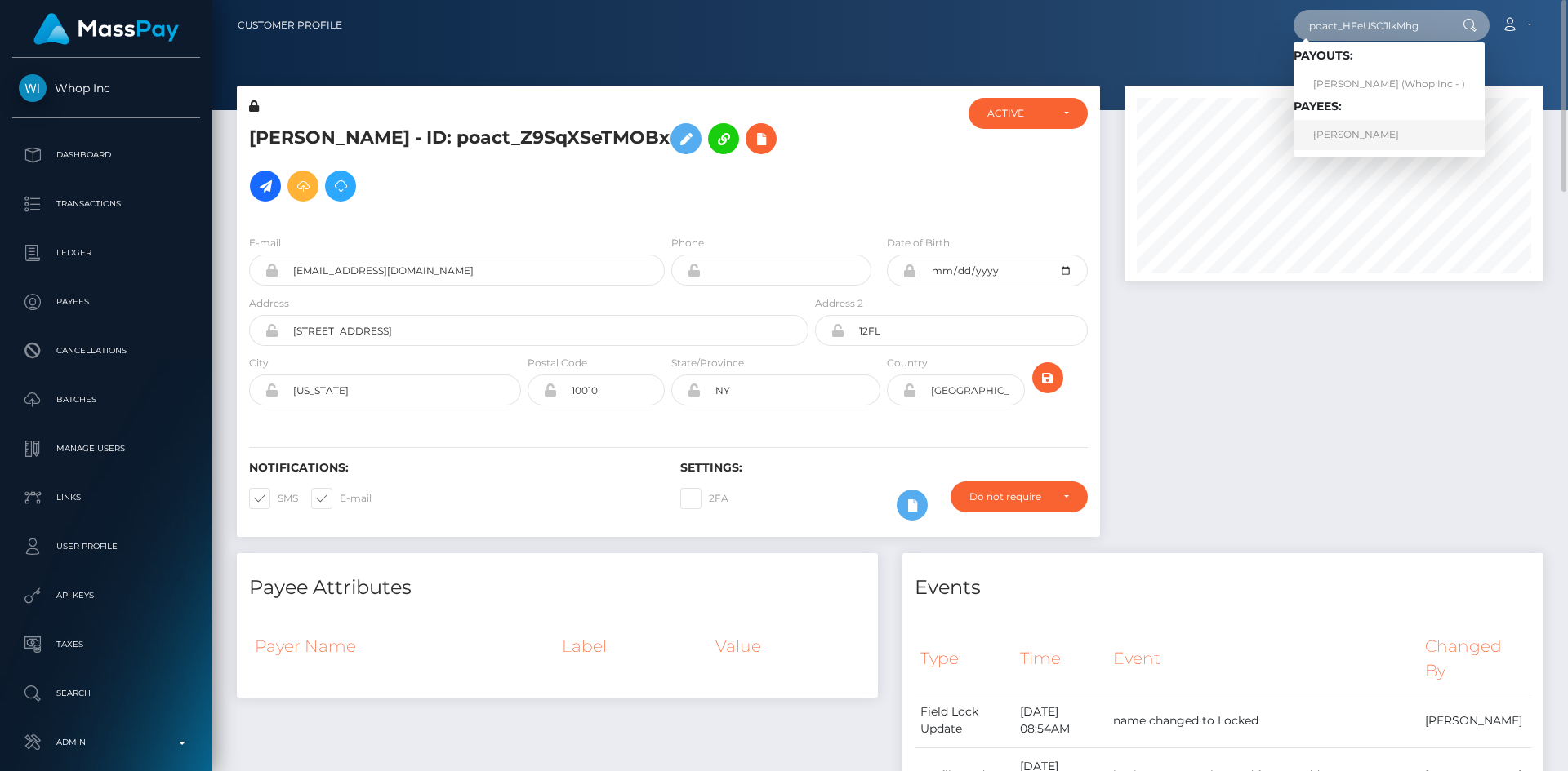
type input "poact_HFeUSCJlkMhg"
click at [1355, 129] on link "AMAN SINGH TUMBER" at bounding box center [1390, 135] width 191 height 31
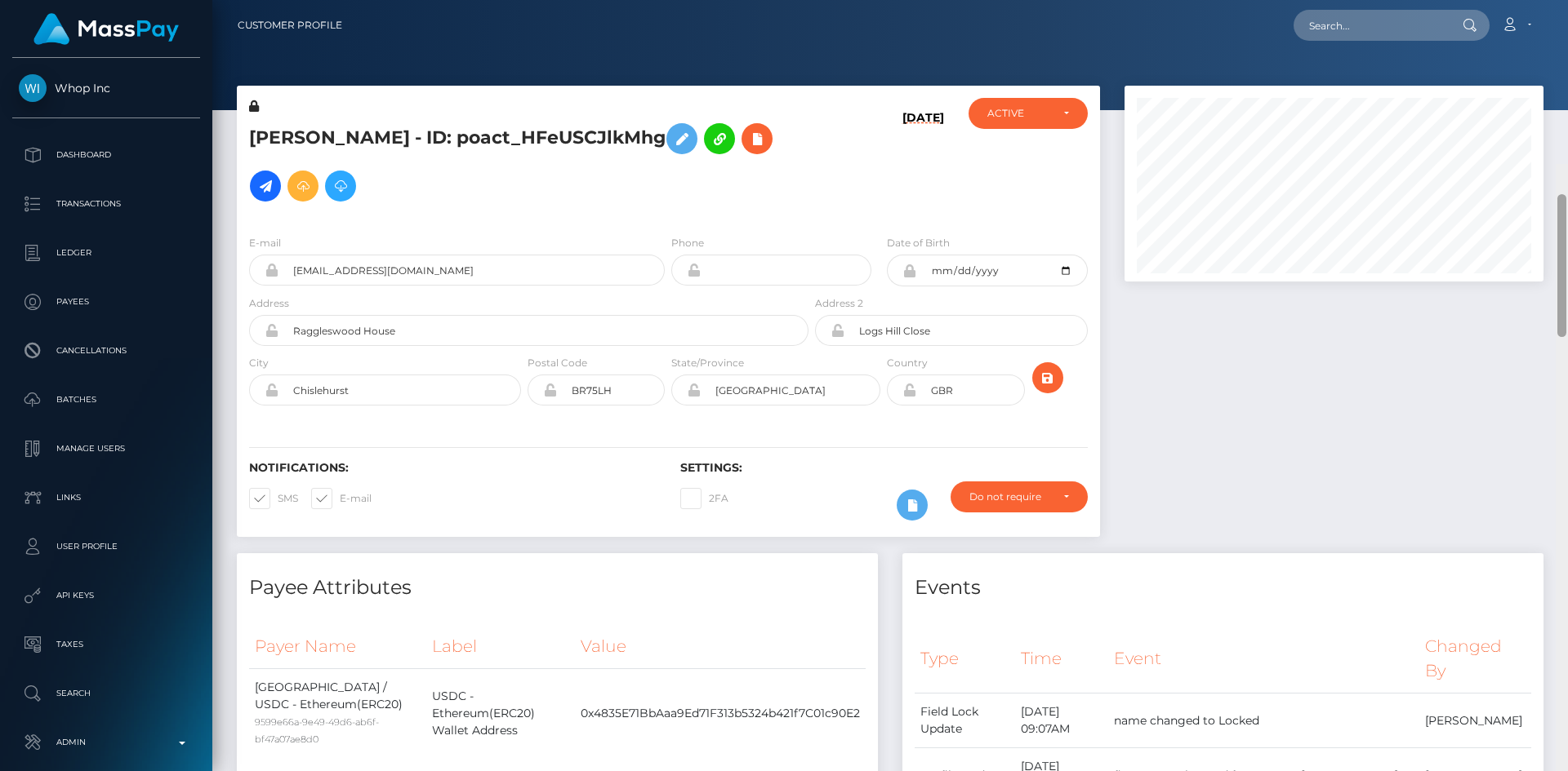
drag, startPoint x: 1561, startPoint y: 88, endPoint x: 1526, endPoint y: -20, distance: 113.5
click at [1526, 0] on html "Whop Inc Dashboard Transactions Ledger Payees Cancellations Links" at bounding box center [784, 386] width 1568 height 771
click at [1306, 26] on input "text" at bounding box center [1370, 25] width 153 height 31
paste input "poact_zCYDl5TQcZj1"
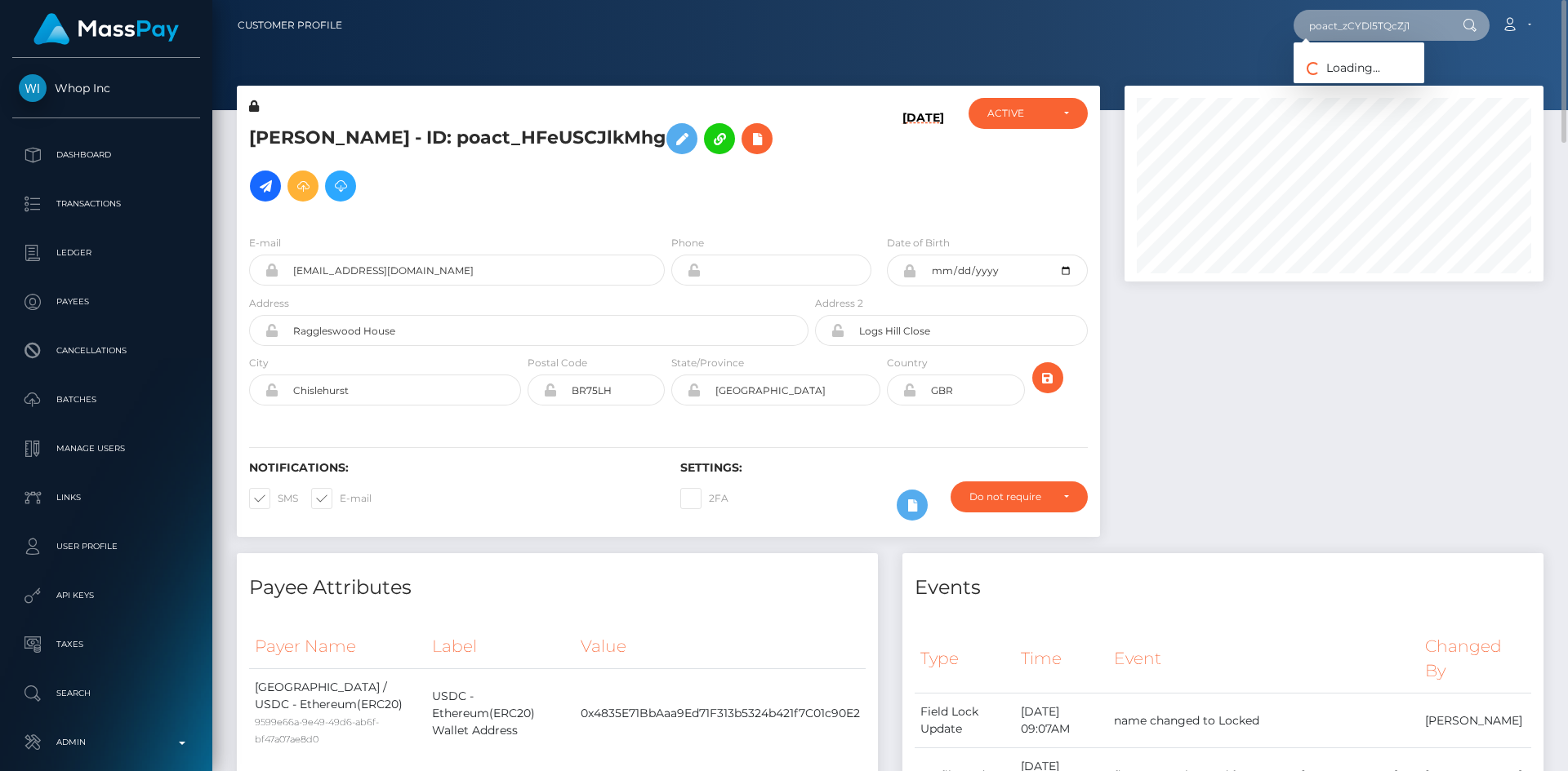
type input "poact_zCYDl5TQcZj1"
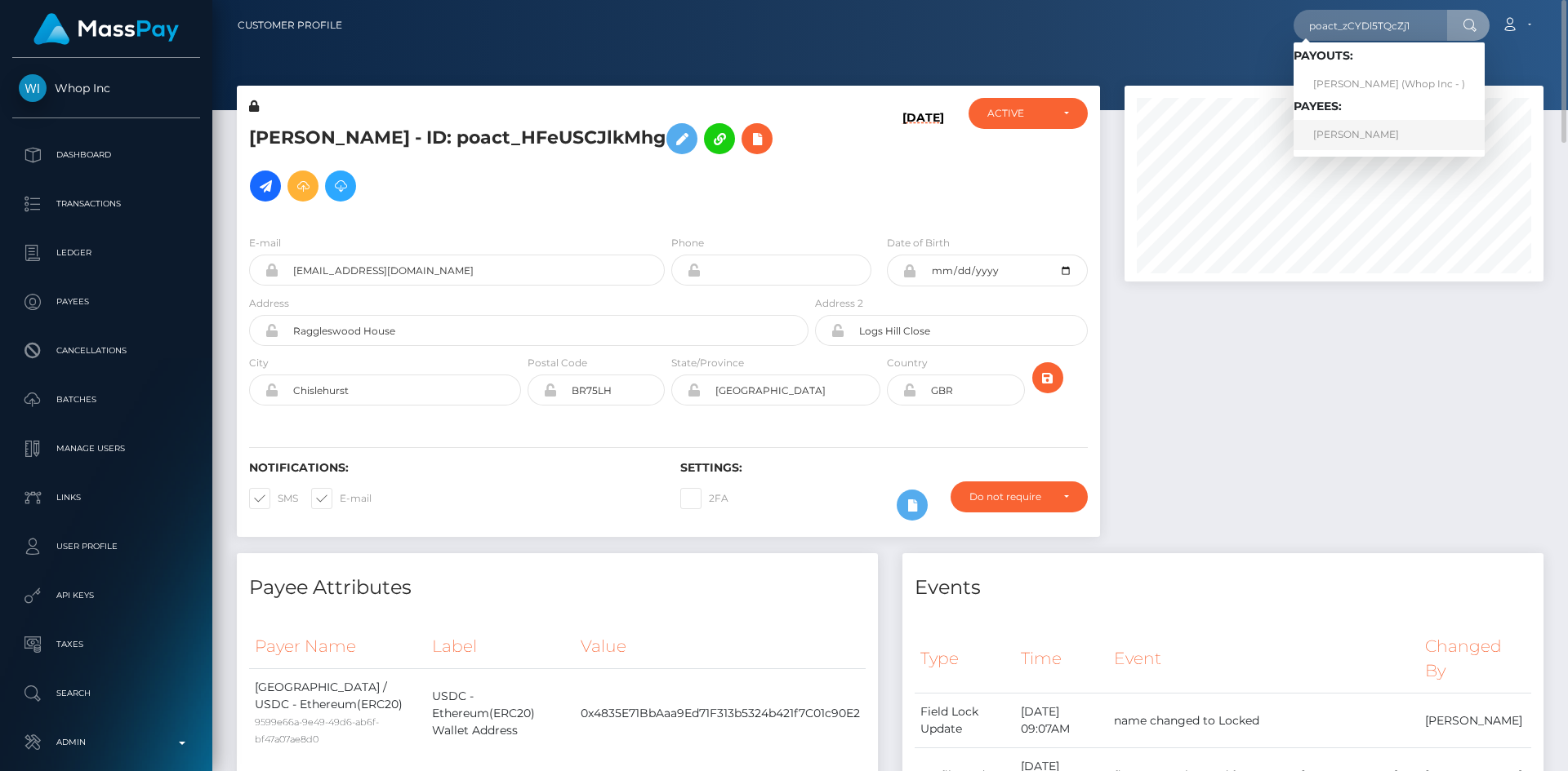
drag, startPoint x: 1347, startPoint y: 137, endPoint x: 1093, endPoint y: 116, distance: 254.9
click at [1348, 137] on link "KISHAN PANDYA" at bounding box center [1390, 135] width 191 height 31
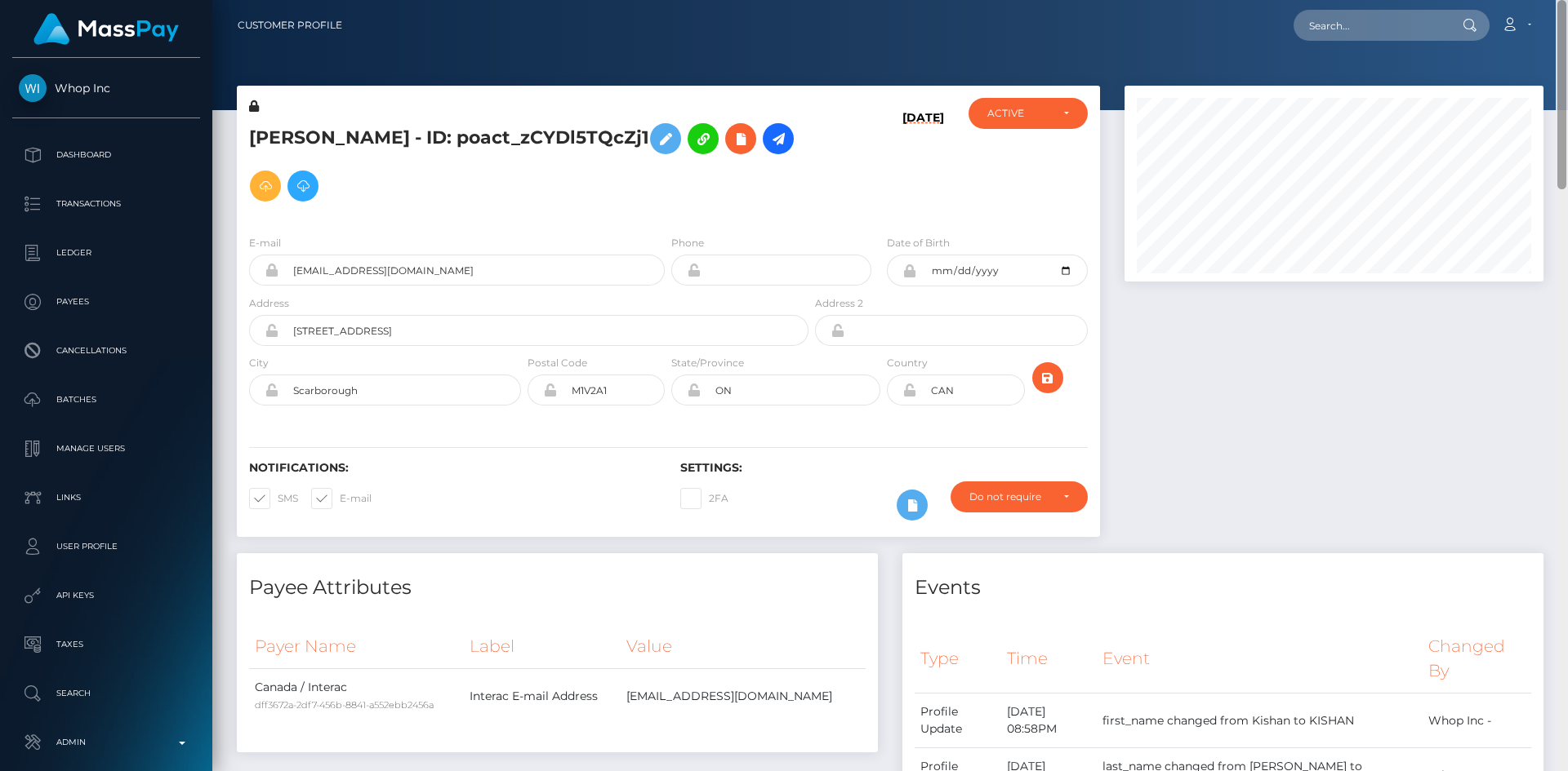
click at [1567, 32] on div "Customer Profile Loading... Loading..." at bounding box center [889, 386] width 1355 height 771
drag, startPoint x: 1320, startPoint y: 23, endPoint x: 1310, endPoint y: 28, distance: 11.2
click at [1320, 23] on input "text" at bounding box center [1370, 25] width 153 height 31
paste input "poact_YoXoJoQZbiA6"
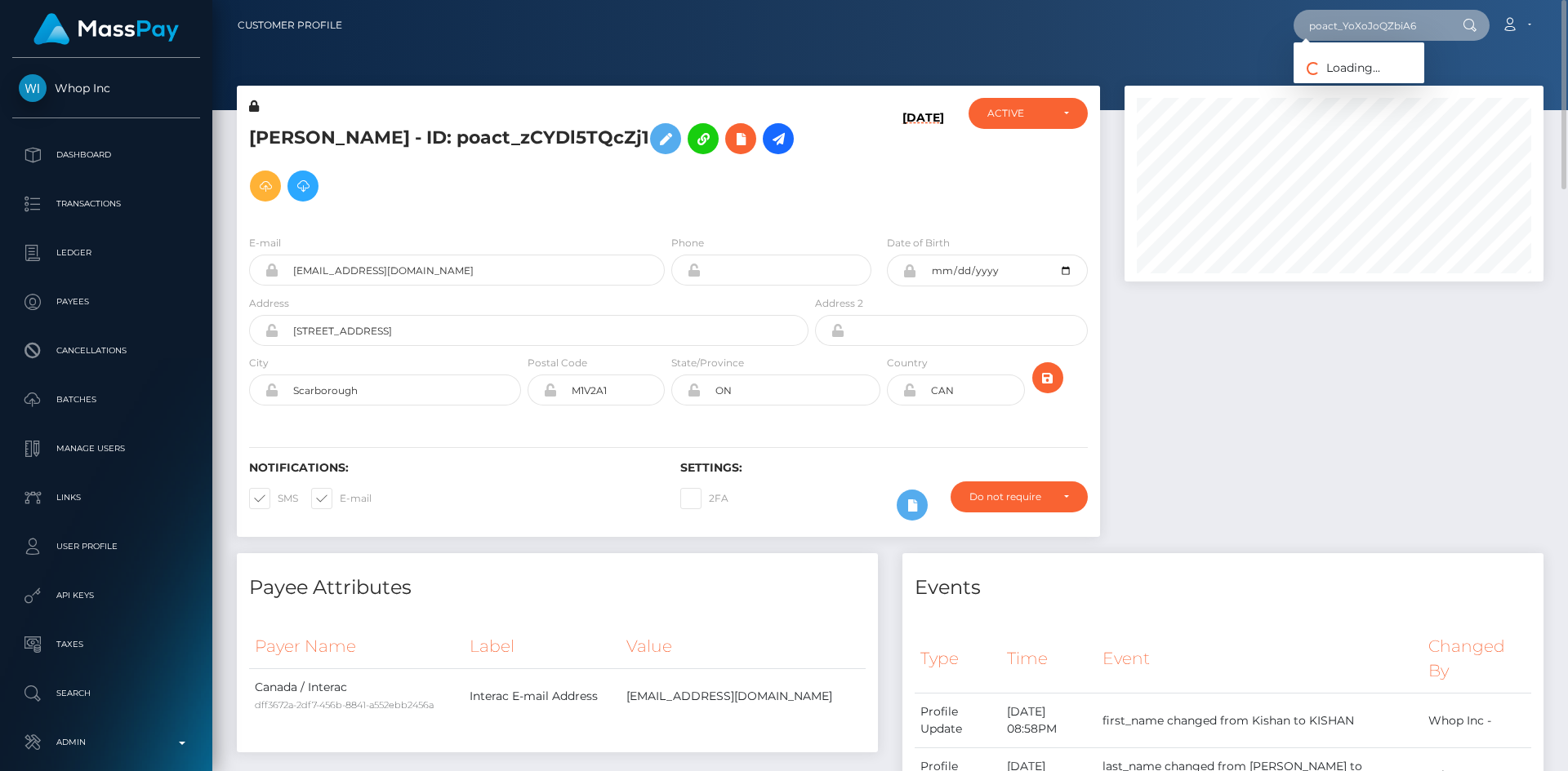
type input "poact_YoXoJoQZbiA6"
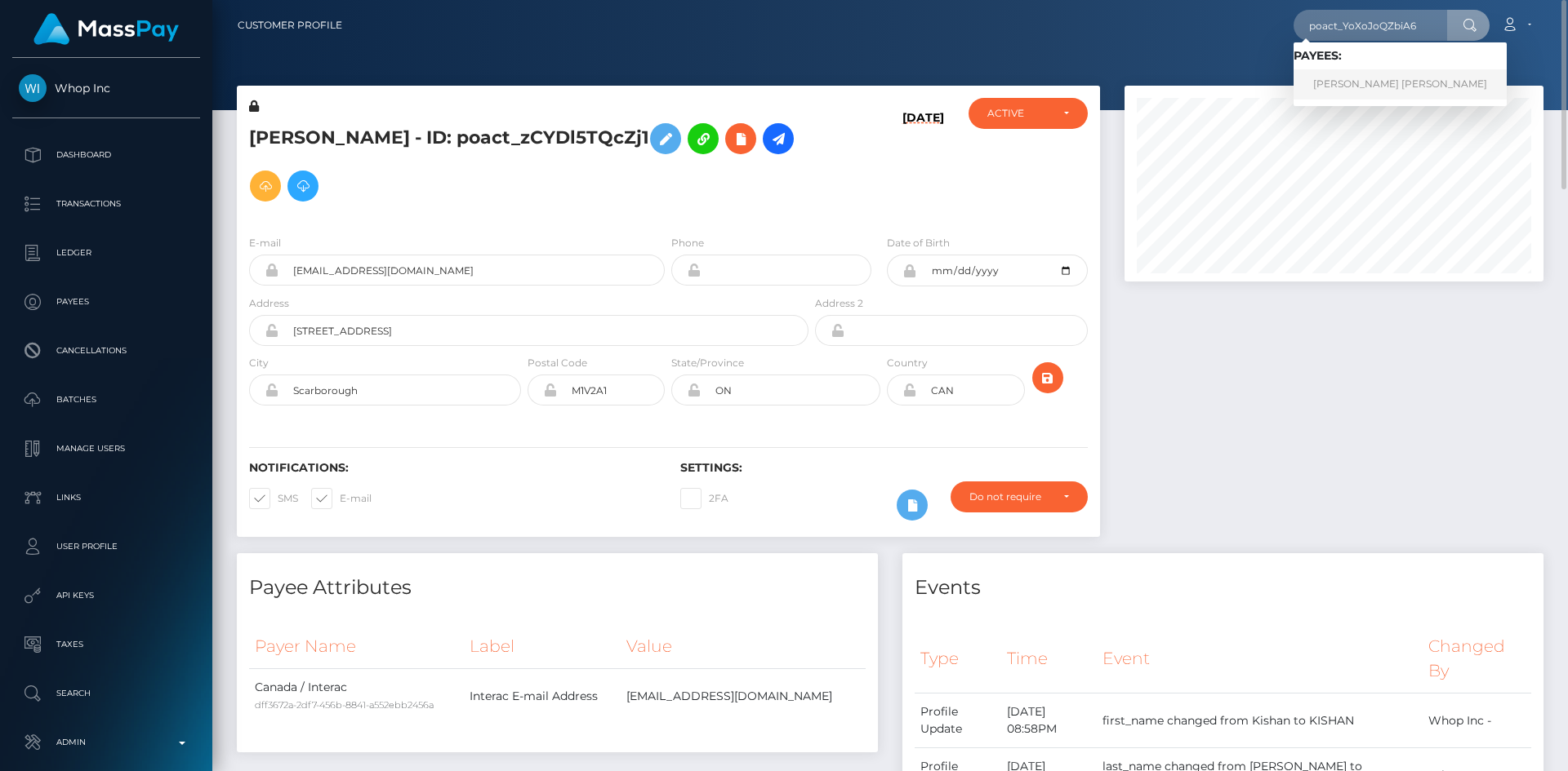
drag, startPoint x: 1392, startPoint y: 85, endPoint x: 1374, endPoint y: 93, distance: 19.7
click at [1392, 85] on link "KIRANKUMAR SHANKARBHAI PATEL" at bounding box center [1400, 85] width 213 height 31
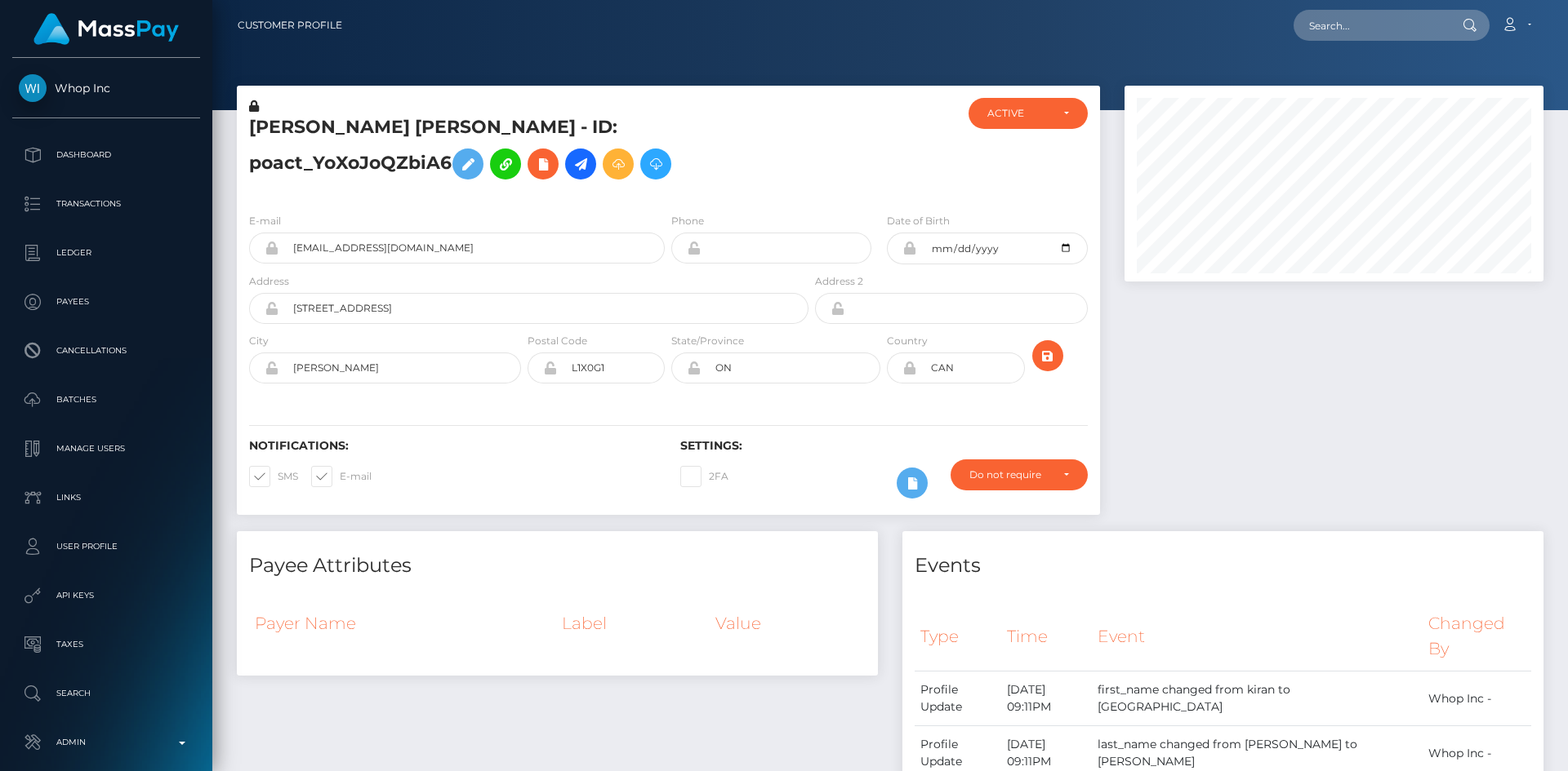
scroll to position [196, 420]
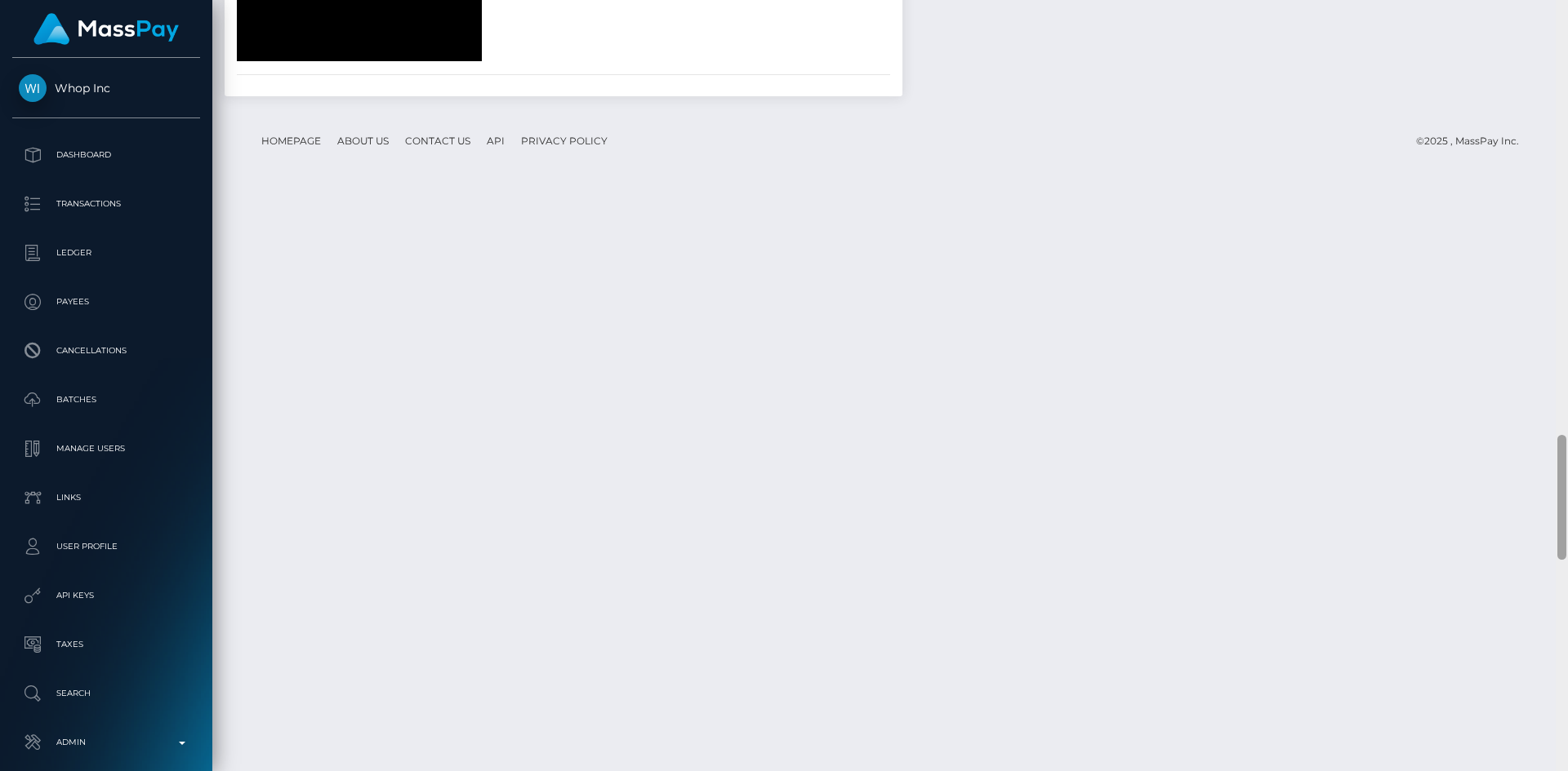
click at [1553, 765] on div "Customer Profile Loading... Loading..." at bounding box center [889, 386] width 1355 height 771
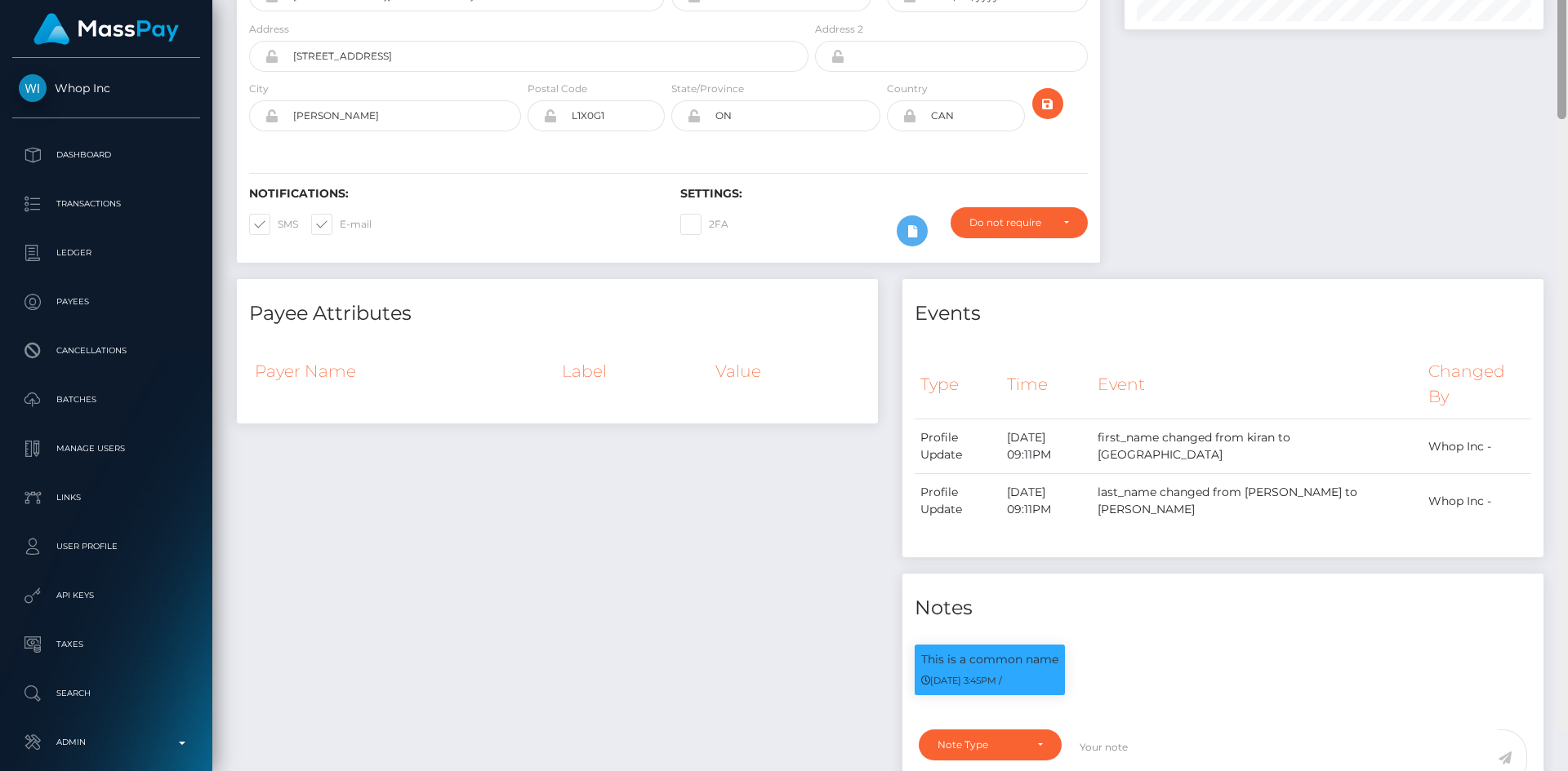
scroll to position [0, 0]
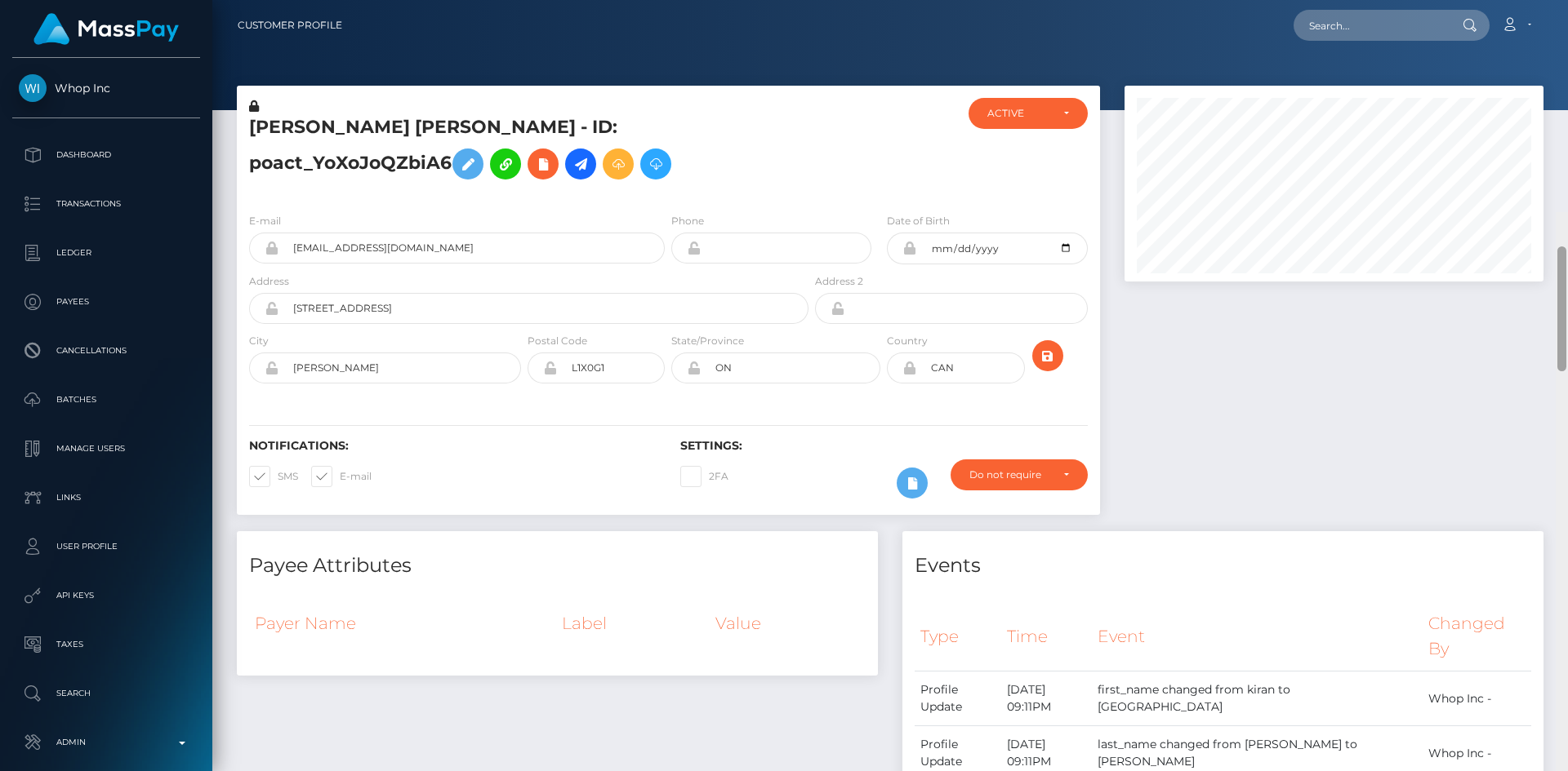
drag, startPoint x: 1562, startPoint y: 456, endPoint x: 1567, endPoint y: -71, distance: 527.0
click at [1567, 0] on html "Whop Inc Dashboard Transactions Ledger Payees Cancellations Links" at bounding box center [784, 386] width 1568 height 771
click at [1375, 38] on input "text" at bounding box center [1370, 25] width 153 height 31
paste input "poact_TUinOhHNaJoM"
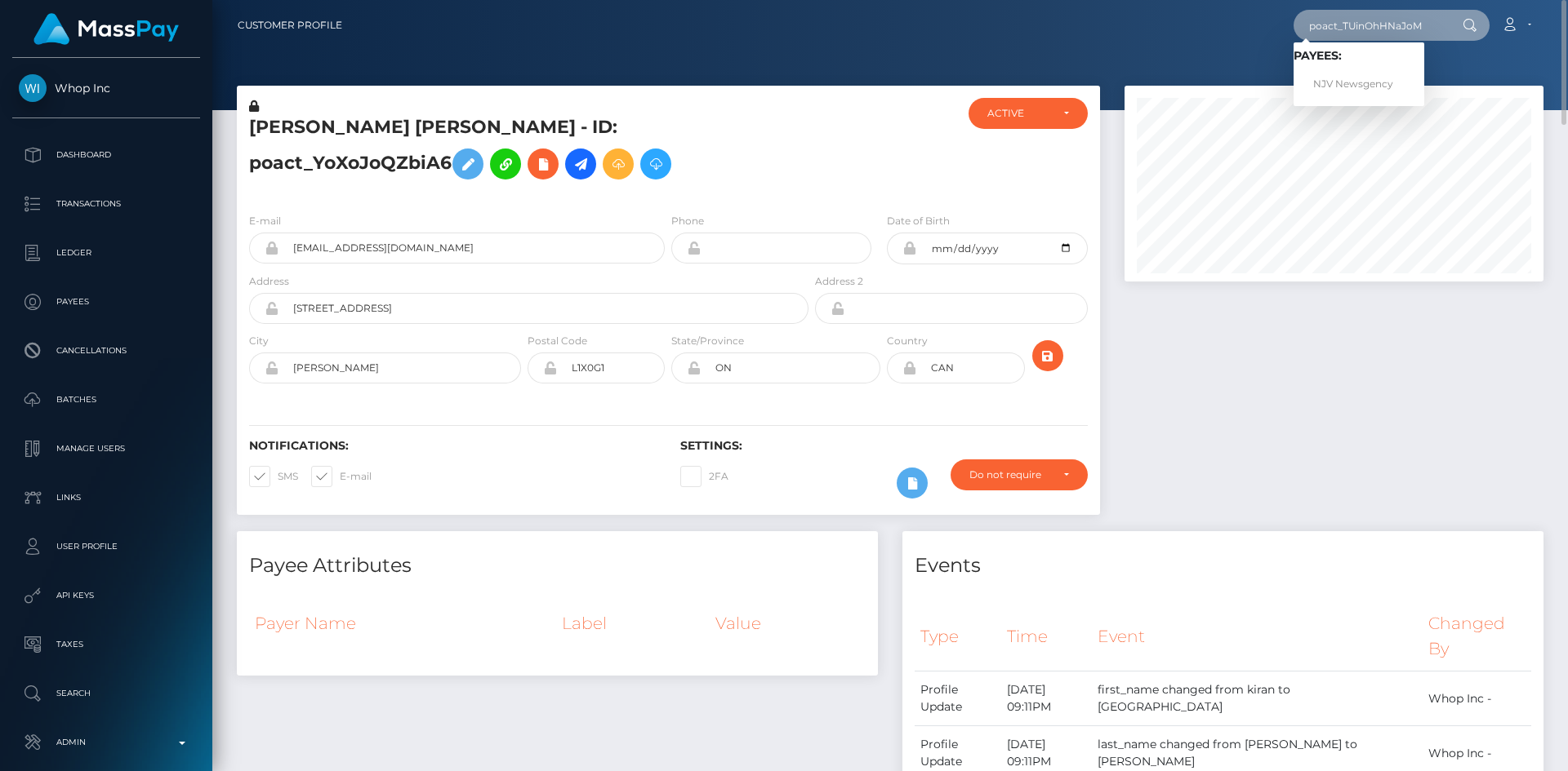
type input "poact_TUinOhHNaJoM"
click at [1358, 83] on link "NJV Newsgency" at bounding box center [1359, 85] width 131 height 31
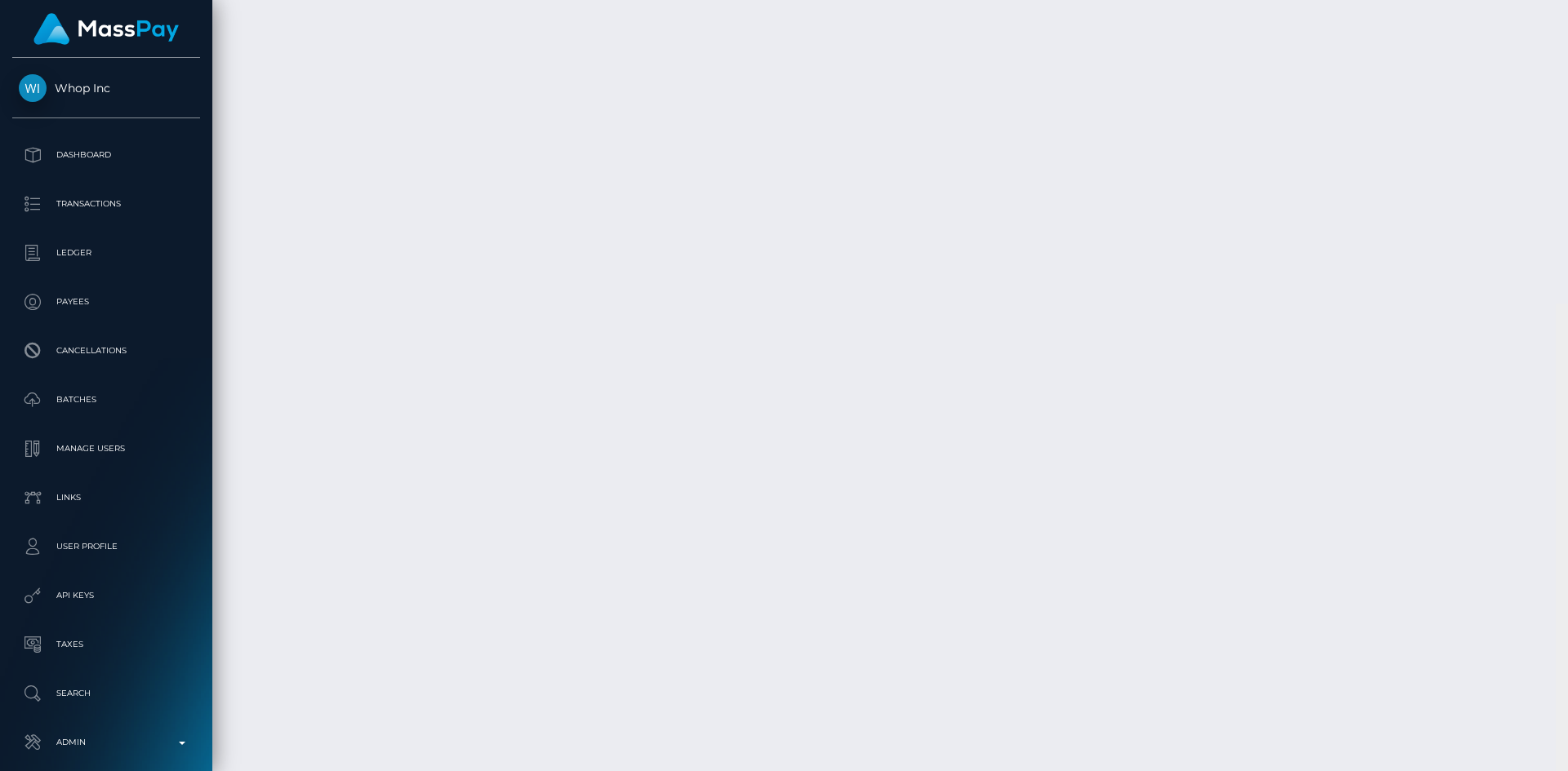
scroll to position [12751, 0]
click at [1567, 770] on html "Whop Inc Dashboard Transactions Ledger Payees Cancellations Links" at bounding box center [784, 386] width 1568 height 771
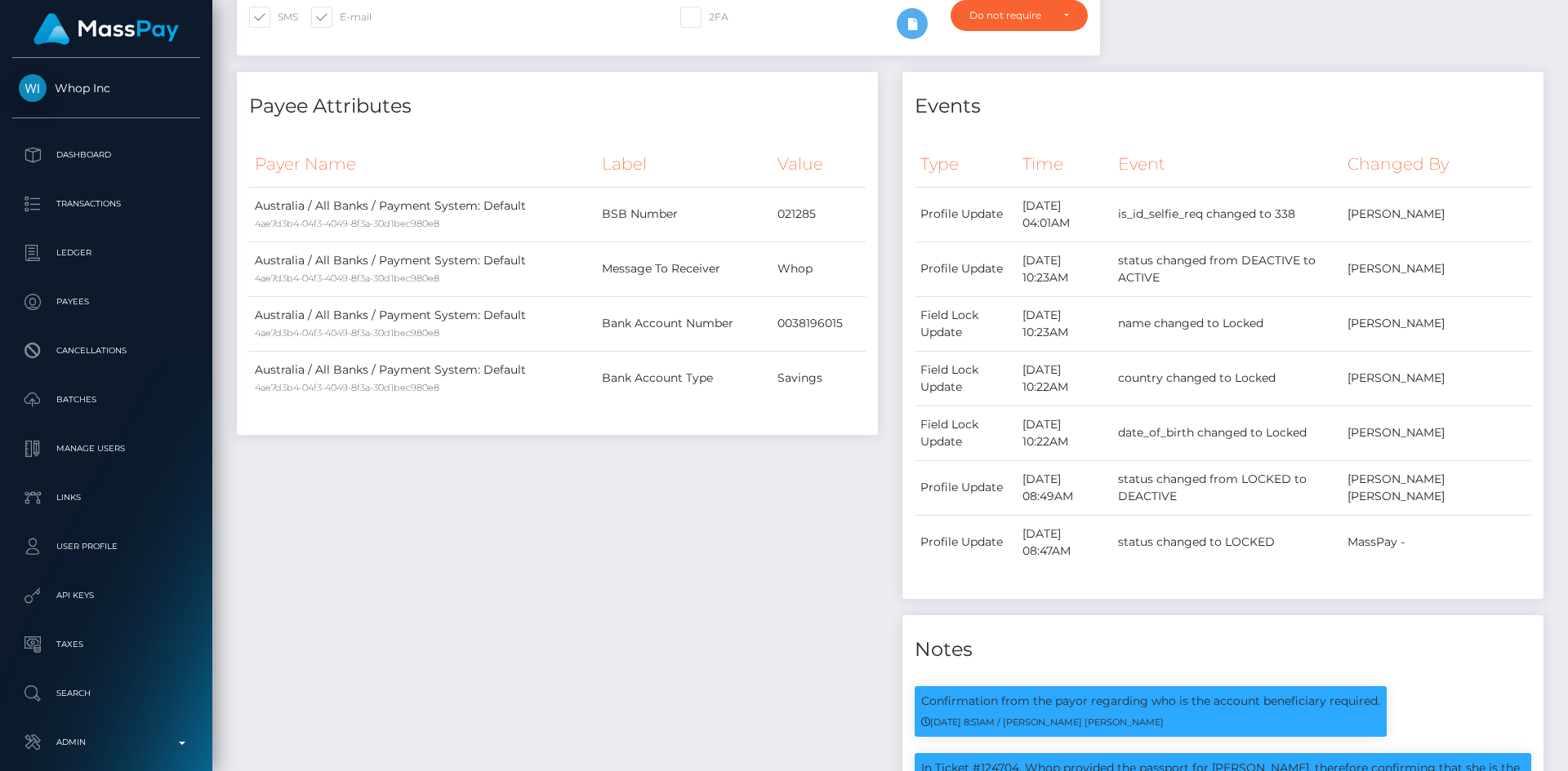
scroll to position [0, 0]
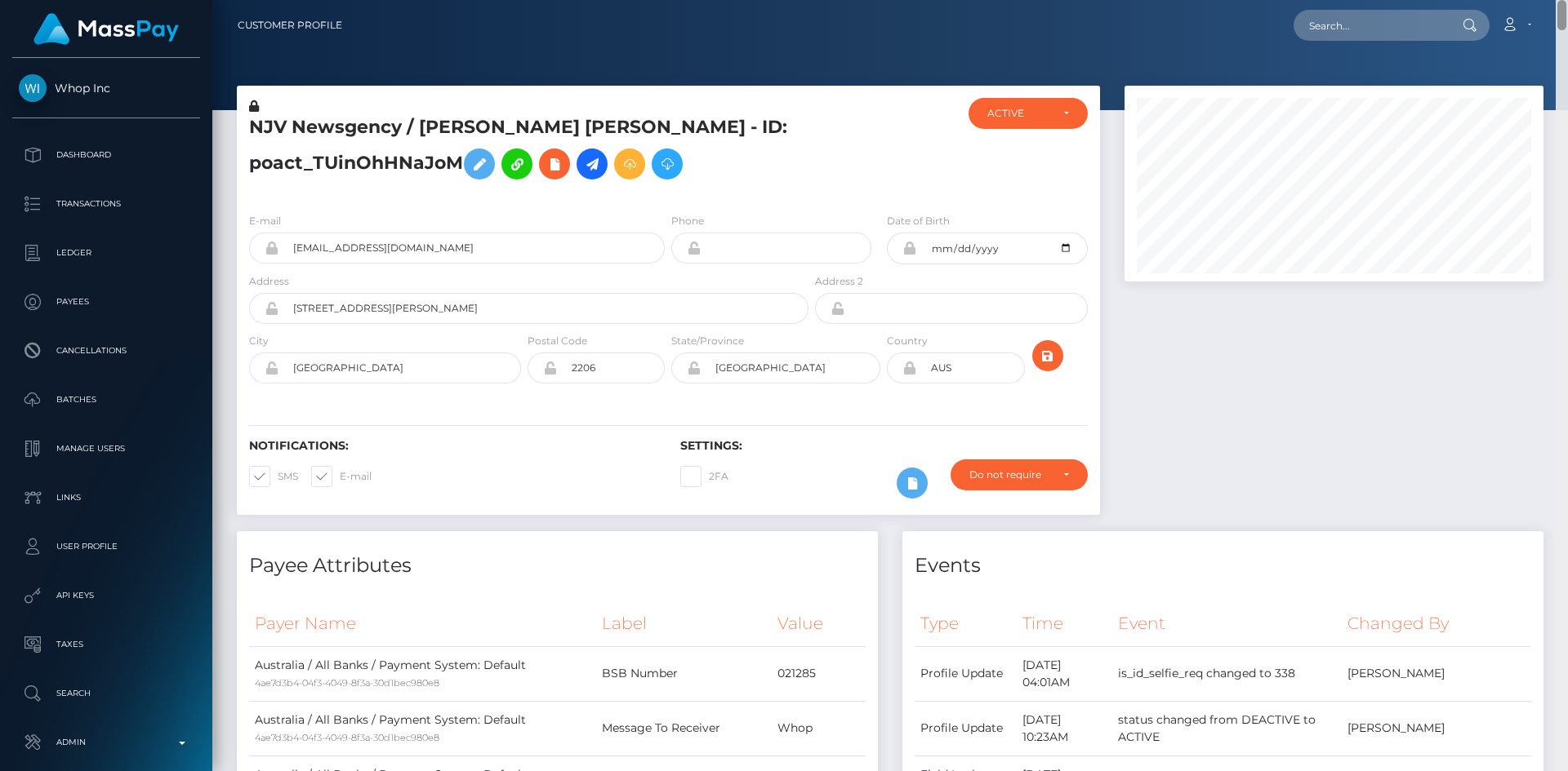
drag, startPoint x: 1563, startPoint y: 513, endPoint x: 1567, endPoint y: -48, distance: 561.0
click at [1567, 0] on html "Whop Inc Dashboard Transactions Ledger Payees Cancellations Links" at bounding box center [784, 386] width 1568 height 771
click at [1377, 23] on input "text" at bounding box center [1370, 25] width 153 height 31
paste input "poact_buK7IoEisNTQ"
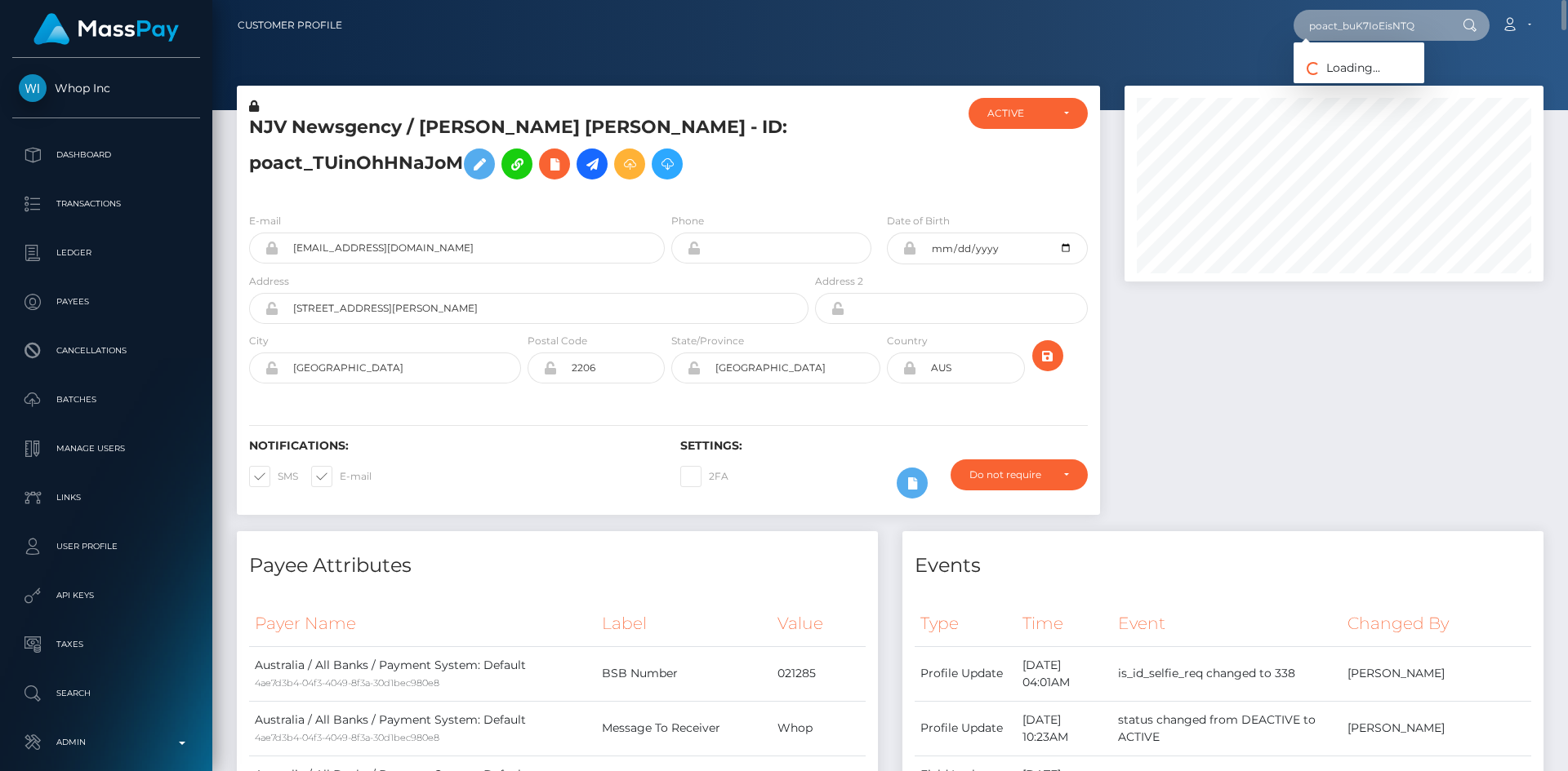
type input "poact_buK7IoEisNTQ"
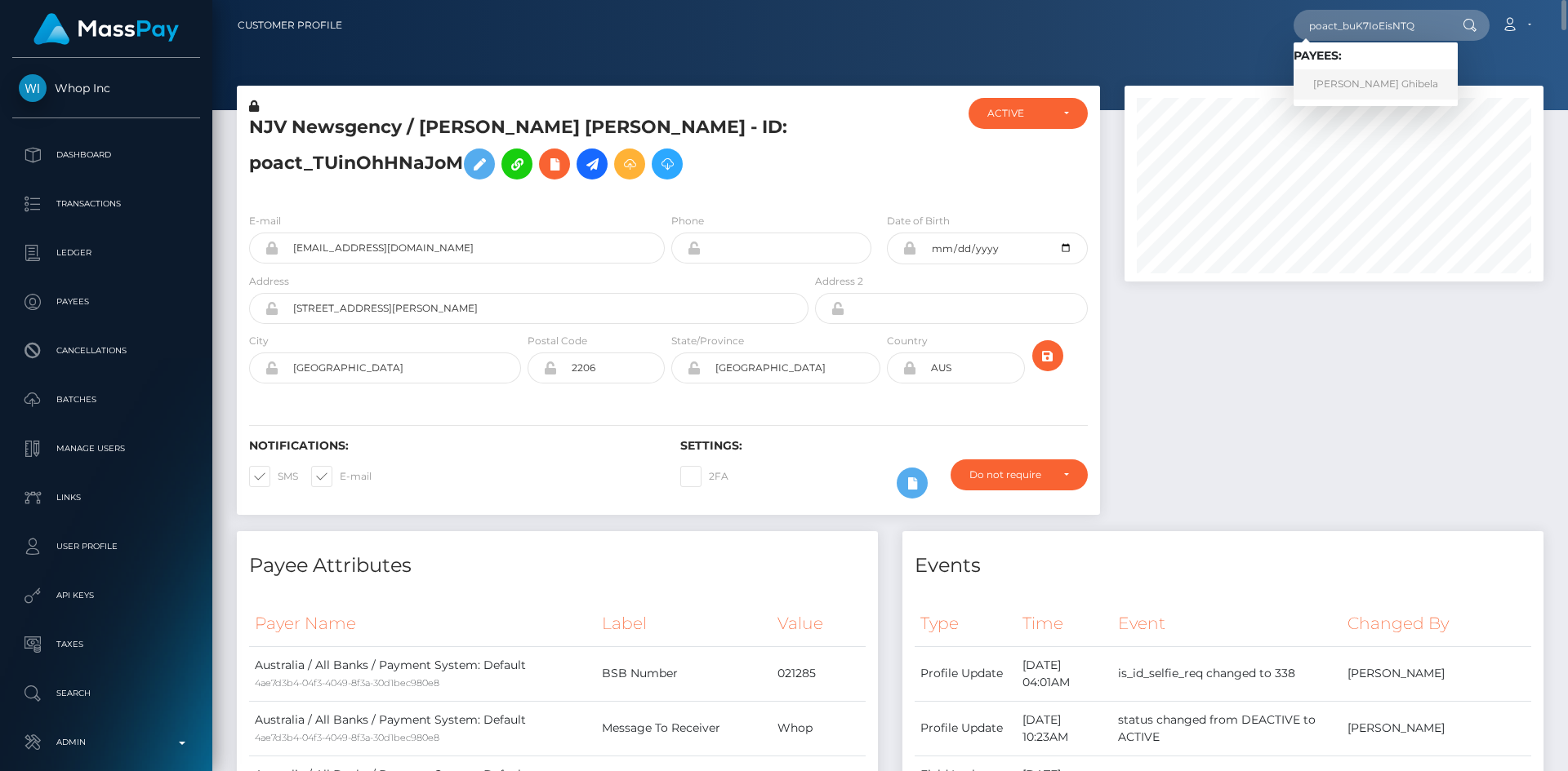
click at [1337, 84] on link "Lambodar Ghibela" at bounding box center [1376, 85] width 165 height 31
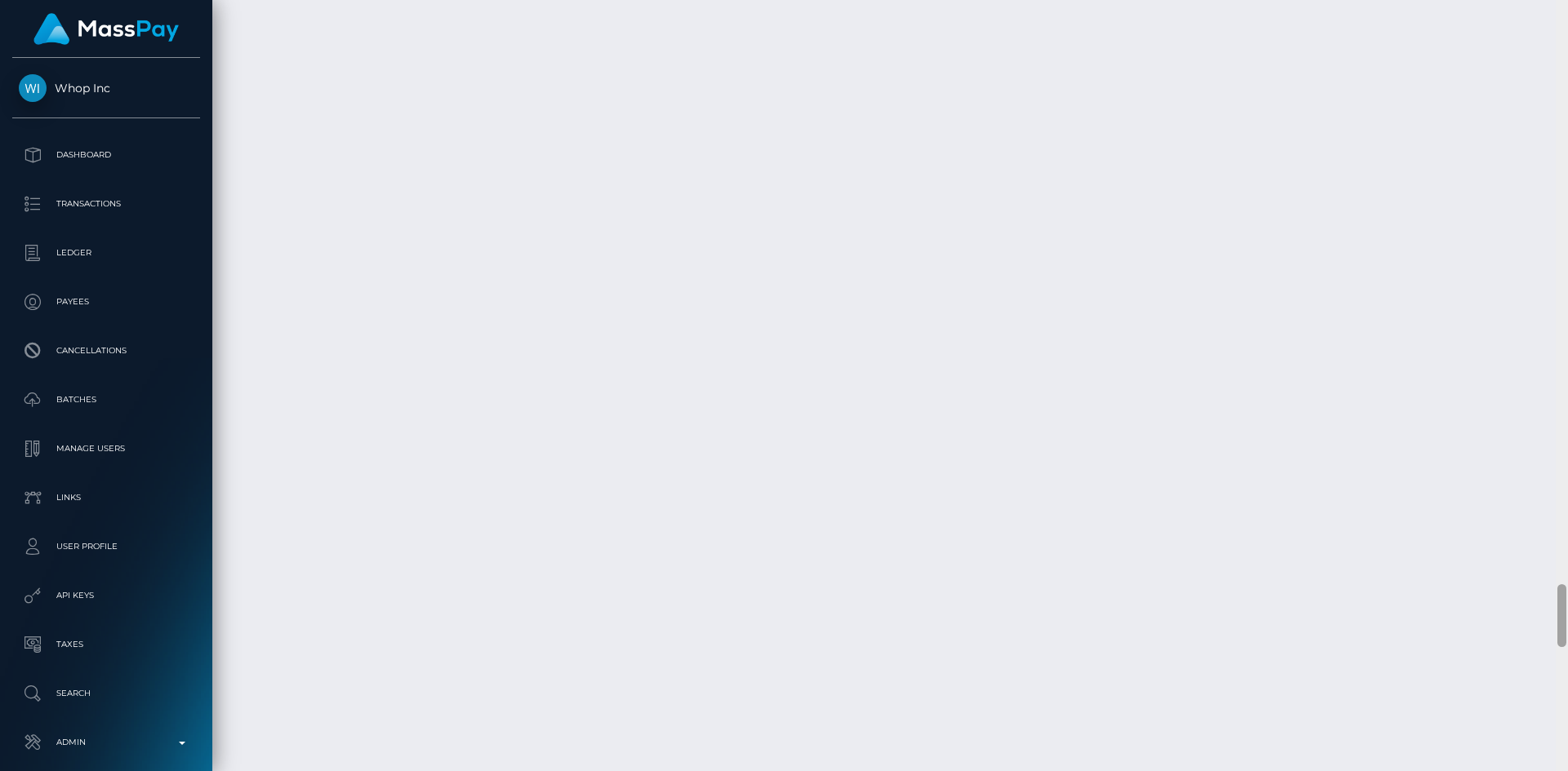
drag, startPoint x: 1563, startPoint y: 60, endPoint x: 1567, endPoint y: 723, distance: 663.0
click at [1547, 770] on html "Whop Inc Dashboard Transactions Ledger Payees Cancellations Links" at bounding box center [784, 386] width 1568 height 771
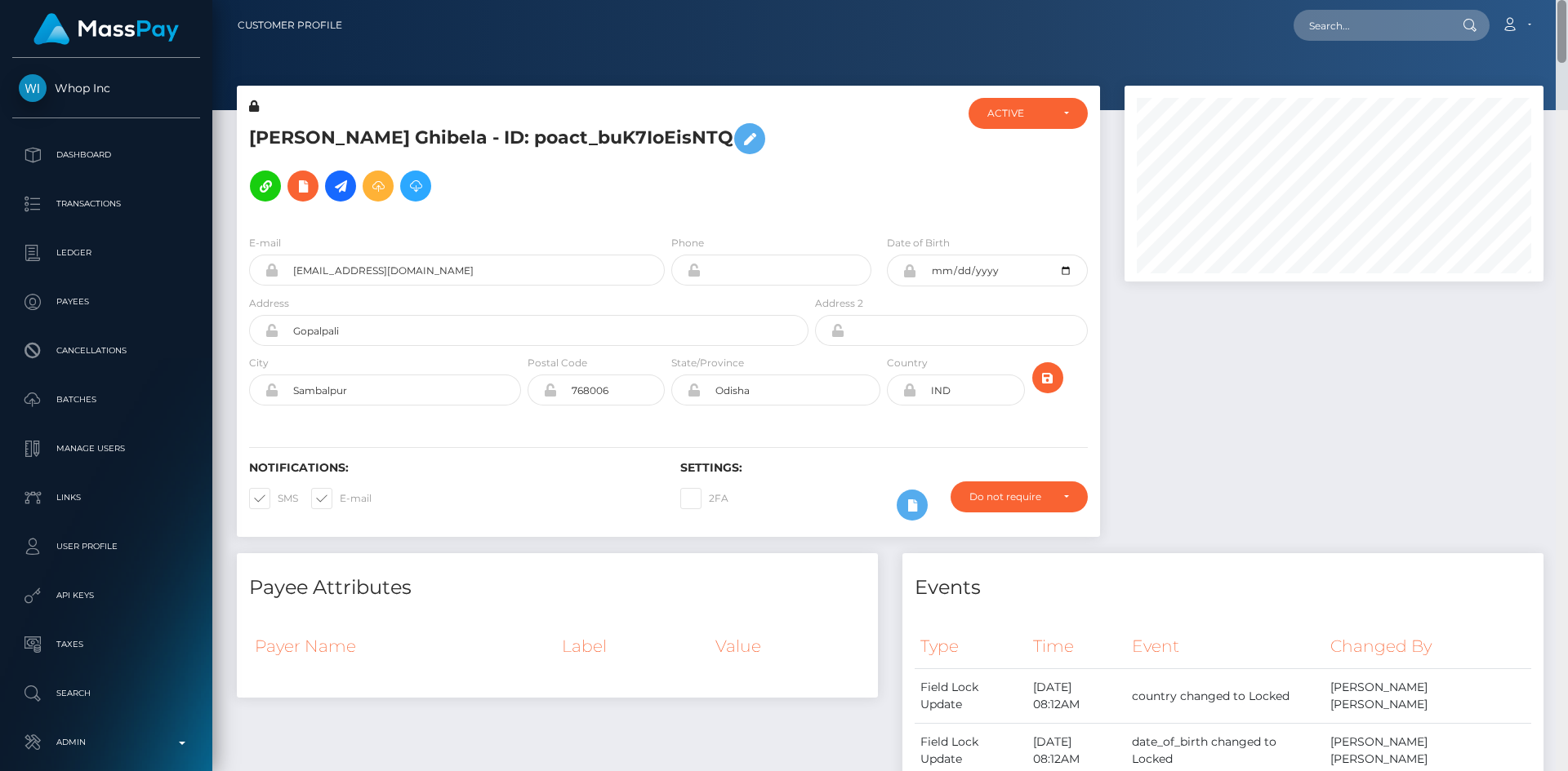
drag, startPoint x: 1561, startPoint y: 596, endPoint x: 1567, endPoint y: -27, distance: 623.0
click at [1567, 0] on html "Whop Inc Dashboard Transactions Ledger Payees Cancellations Links" at bounding box center [784, 386] width 1568 height 771
click at [1322, 22] on input "text" at bounding box center [1370, 25] width 153 height 31
paste input "poact_Vztg0APOulwk"
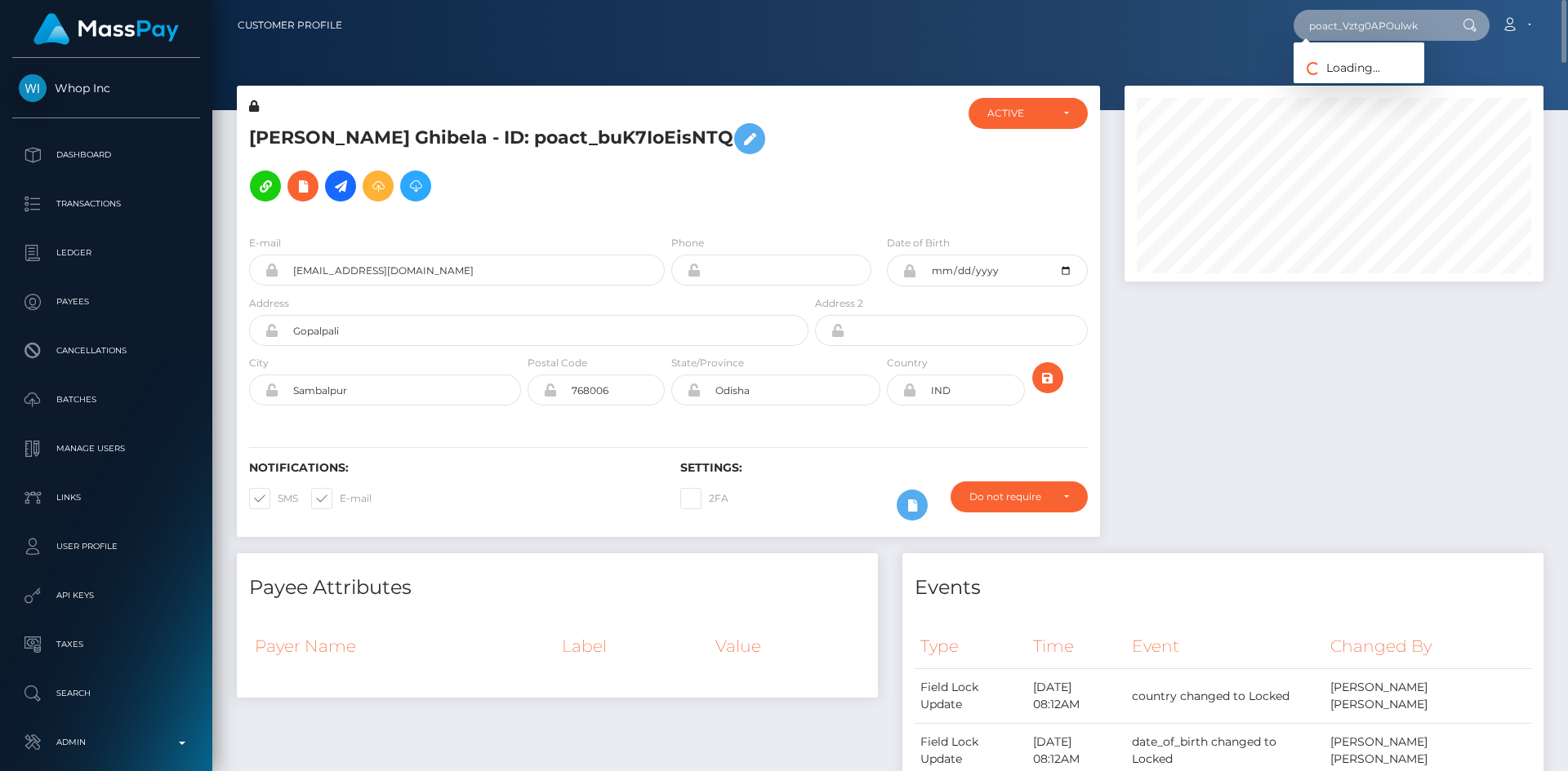
type input "poact_Vztg0APOulwk"
click at [1365, 92] on link "Dzhavidan Zeinalov" at bounding box center [1359, 85] width 131 height 31
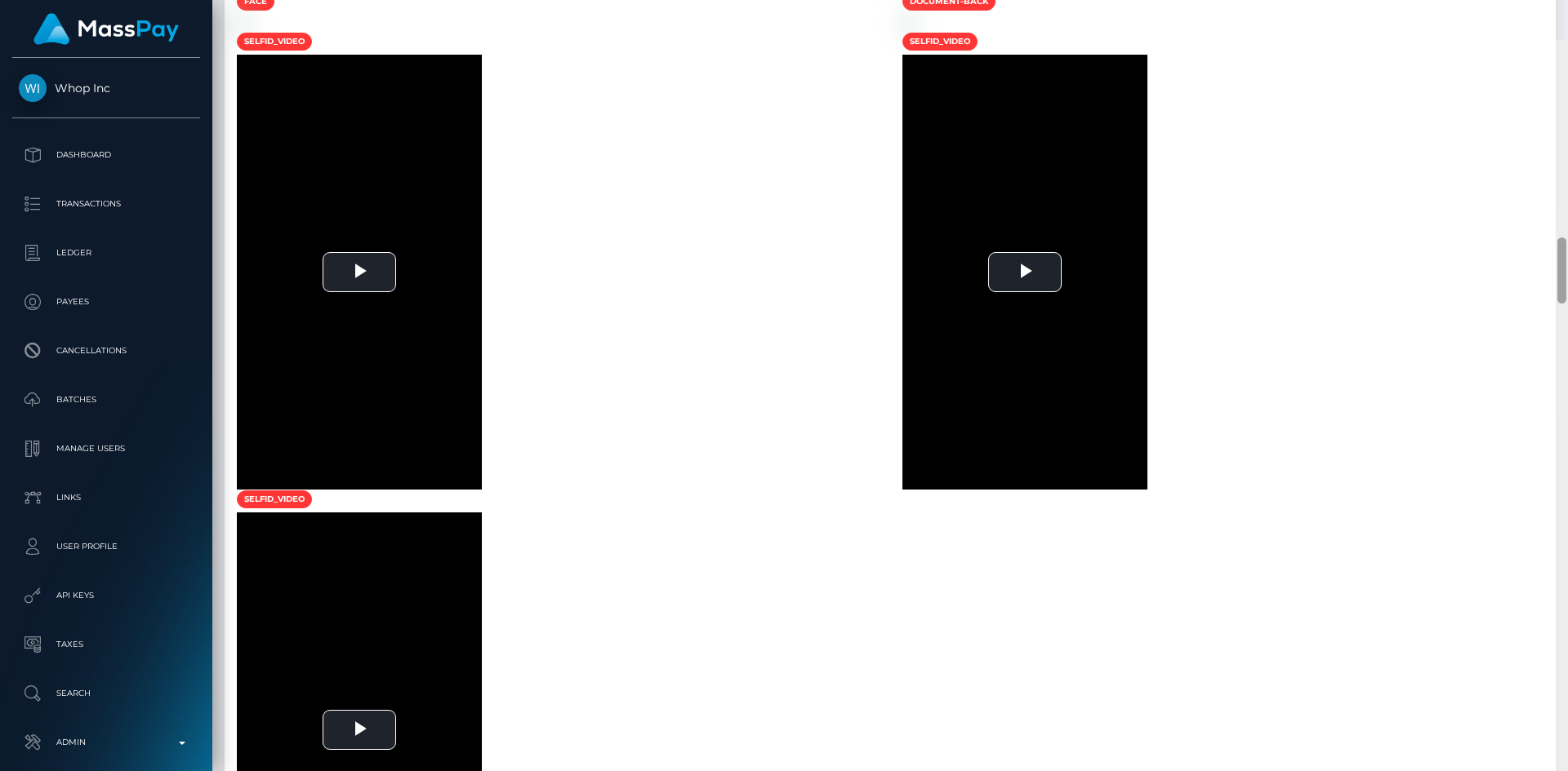
scroll to position [2404, 0]
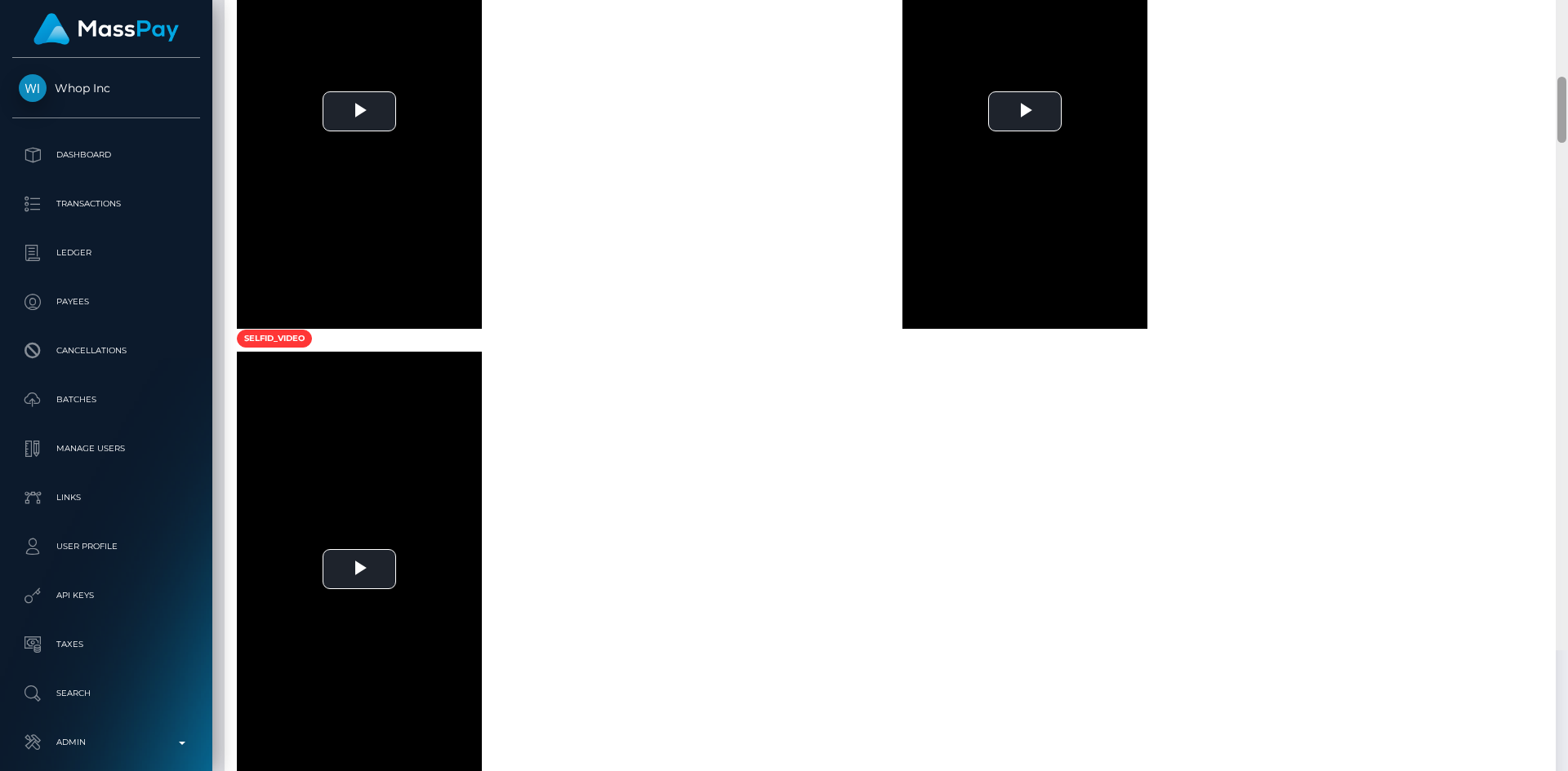
click at [1505, 682] on div "Customer Profile Loading... Loading..." at bounding box center [889, 386] width 1355 height 771
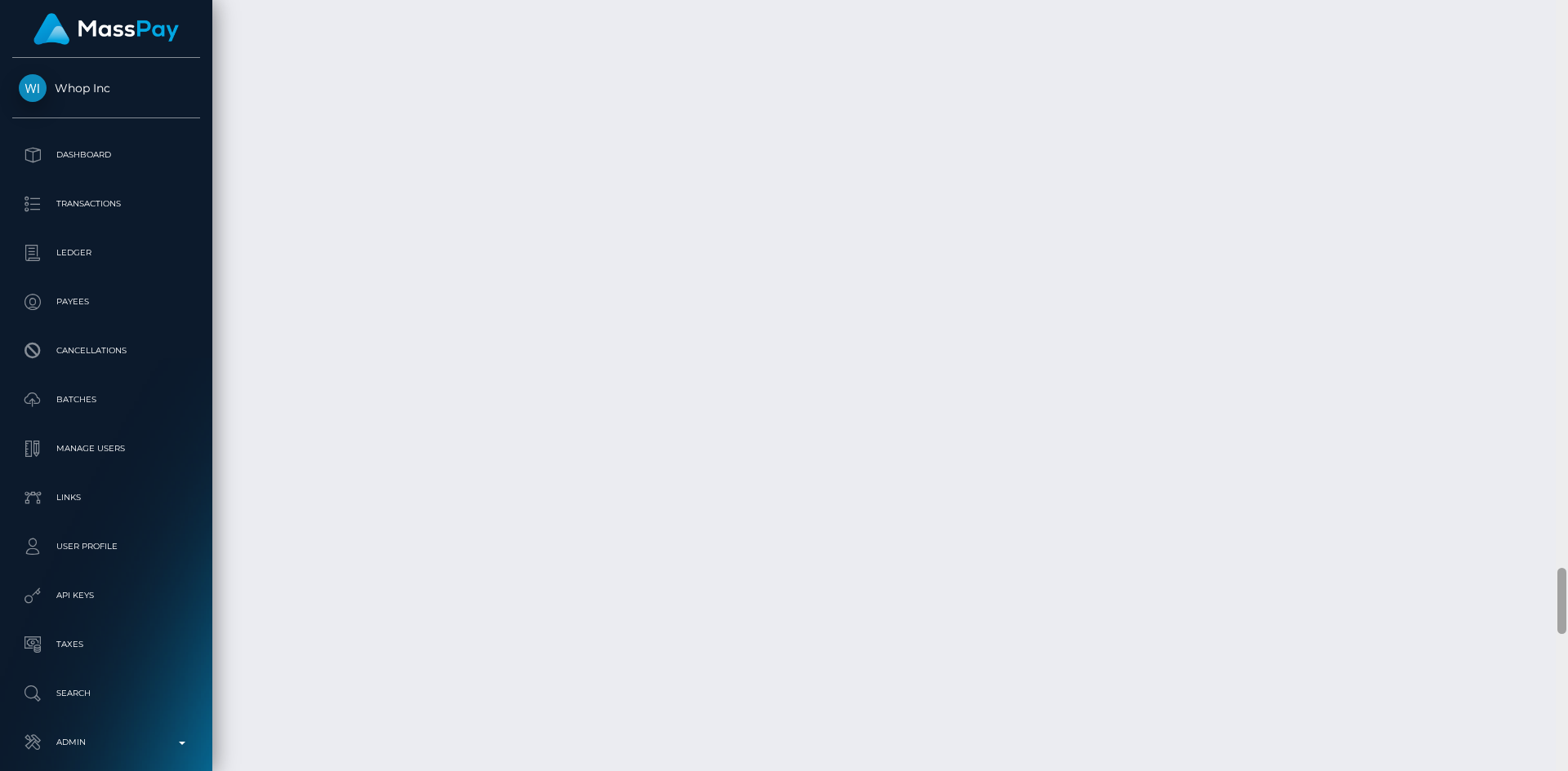
drag, startPoint x: 1565, startPoint y: 226, endPoint x: 1542, endPoint y: 587, distance: 361.7
click at [1542, 587] on div "Customer Profile Loading... Loading..." at bounding box center [889, 386] width 1355 height 771
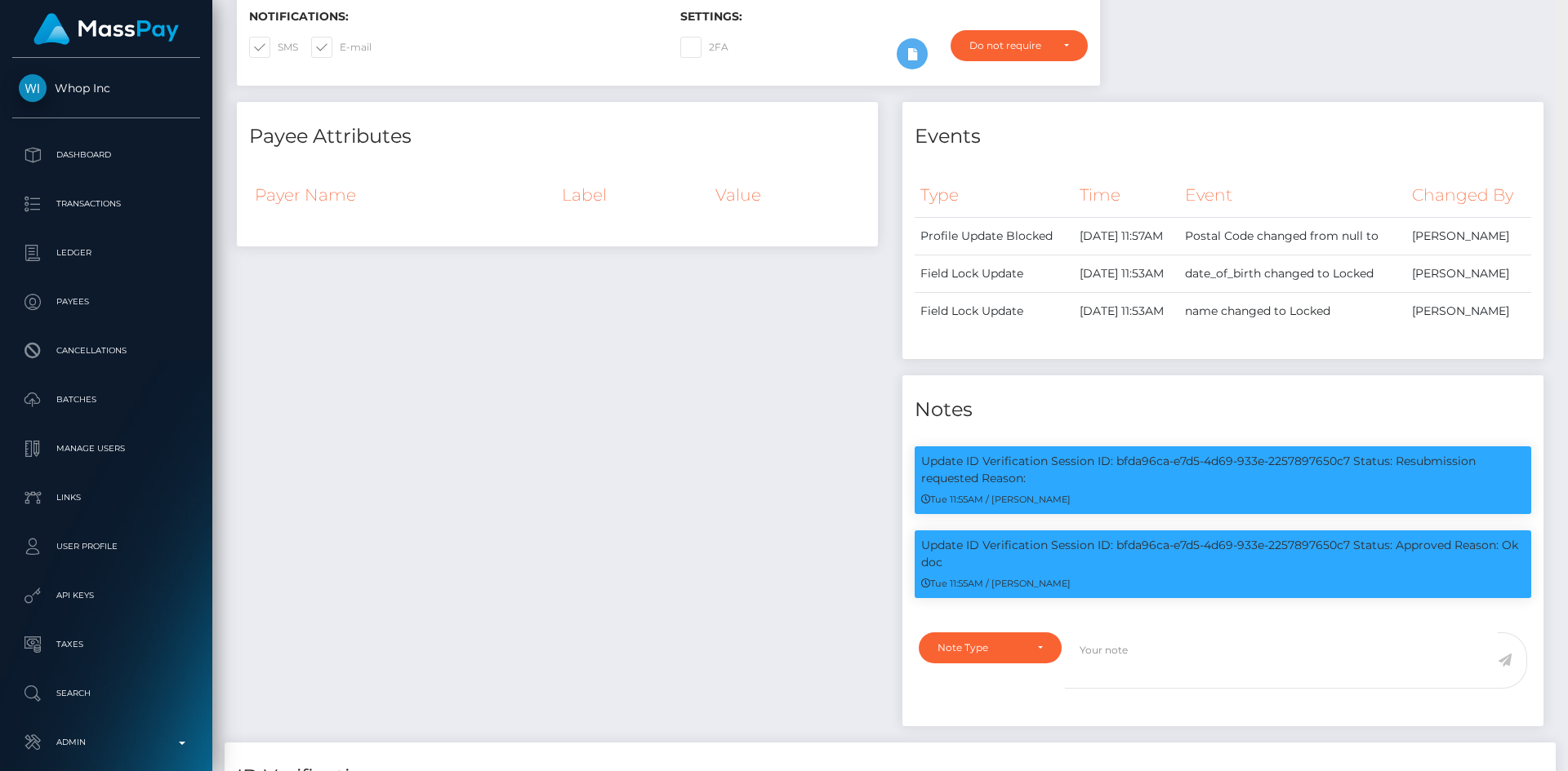
scroll to position [0, 0]
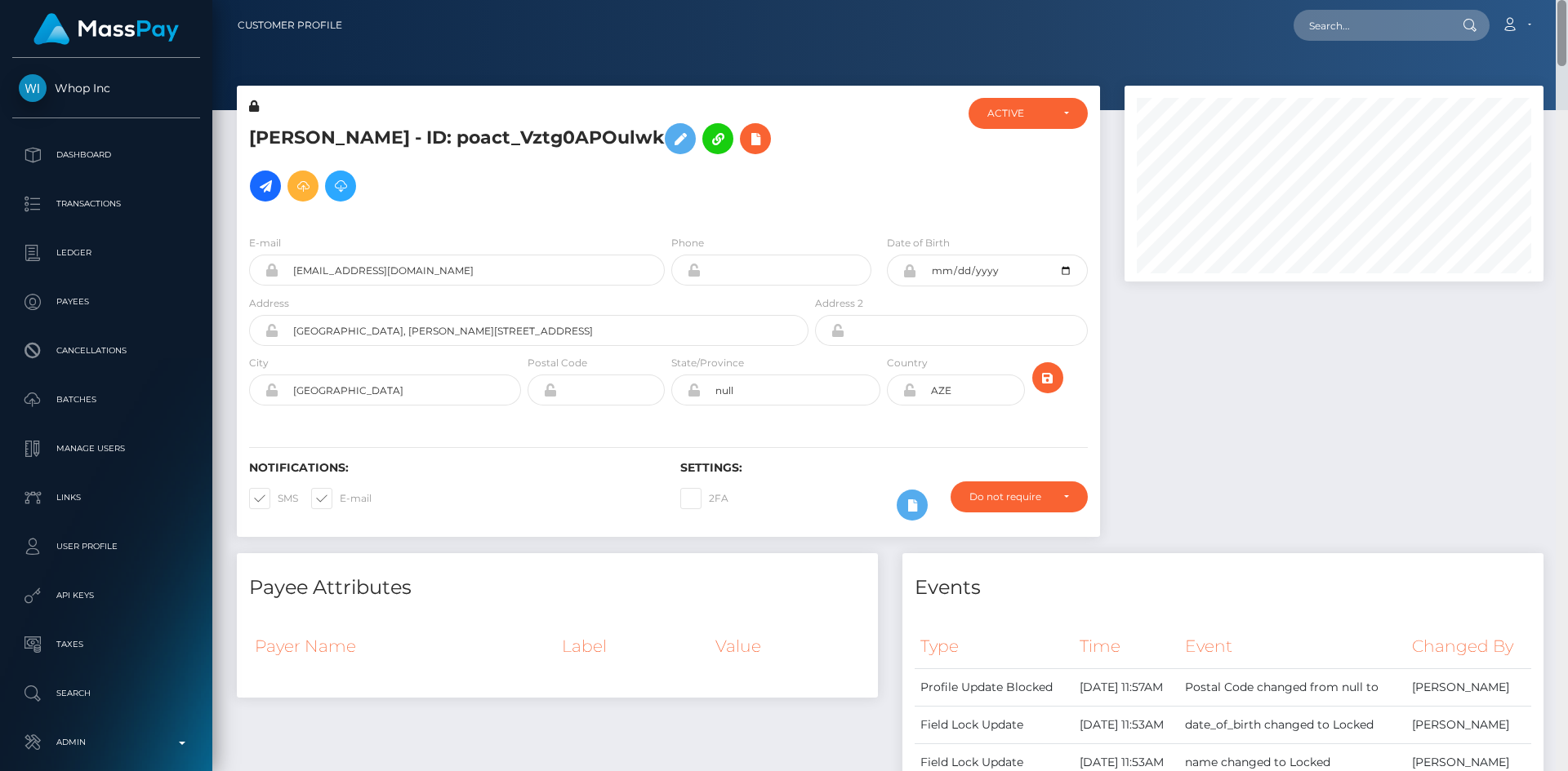
drag, startPoint x: 1561, startPoint y: 582, endPoint x: 1567, endPoint y: -71, distance: 653.0
click at [1567, 0] on html "Whop Inc Dashboard Transactions Ledger Payees Cancellations Links" at bounding box center [784, 386] width 1568 height 771
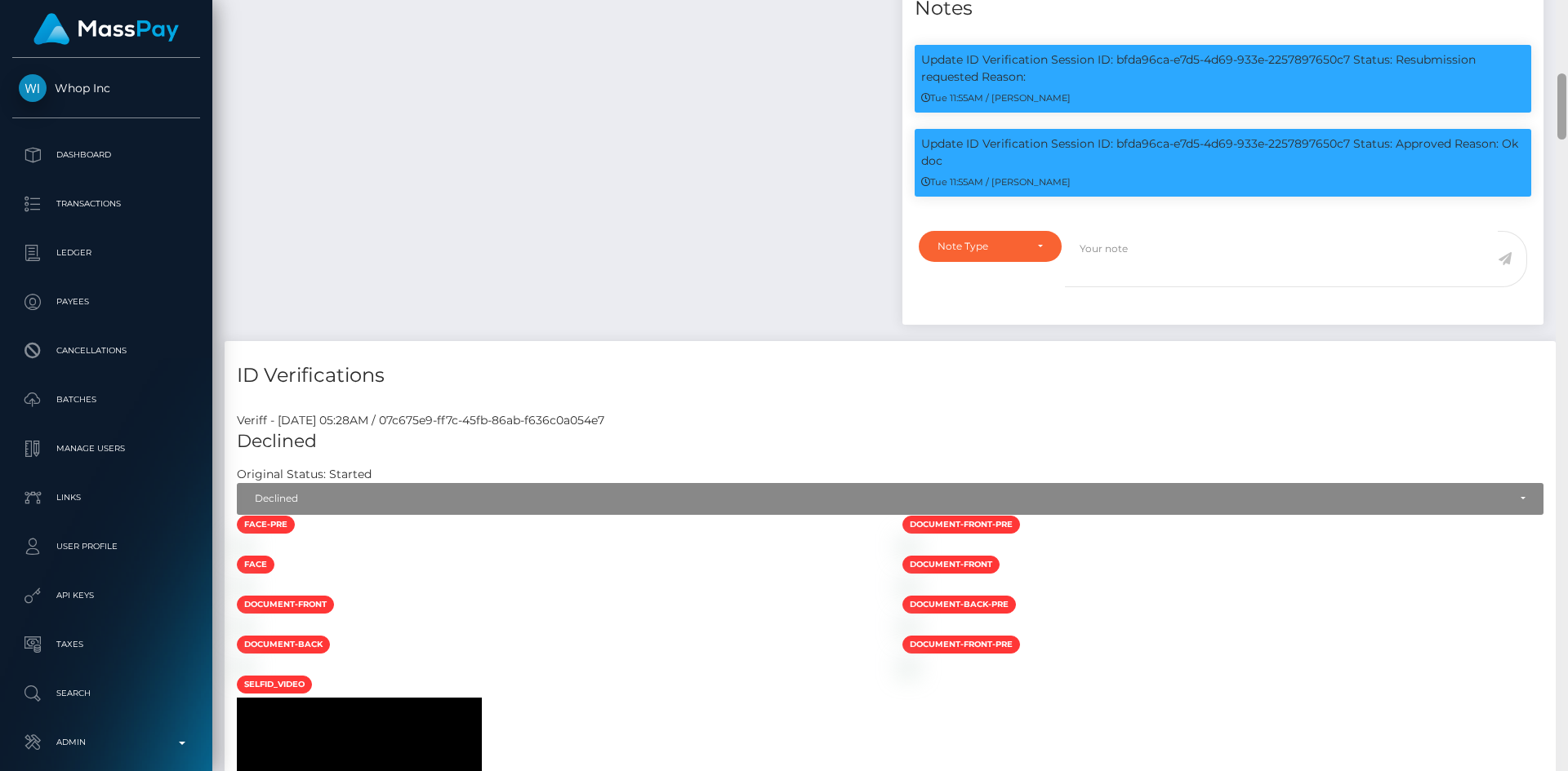
drag, startPoint x: 1564, startPoint y: 46, endPoint x: 1561, endPoint y: 79, distance: 33.1
click at [1563, 63] on div at bounding box center [1561, 386] width 12 height 771
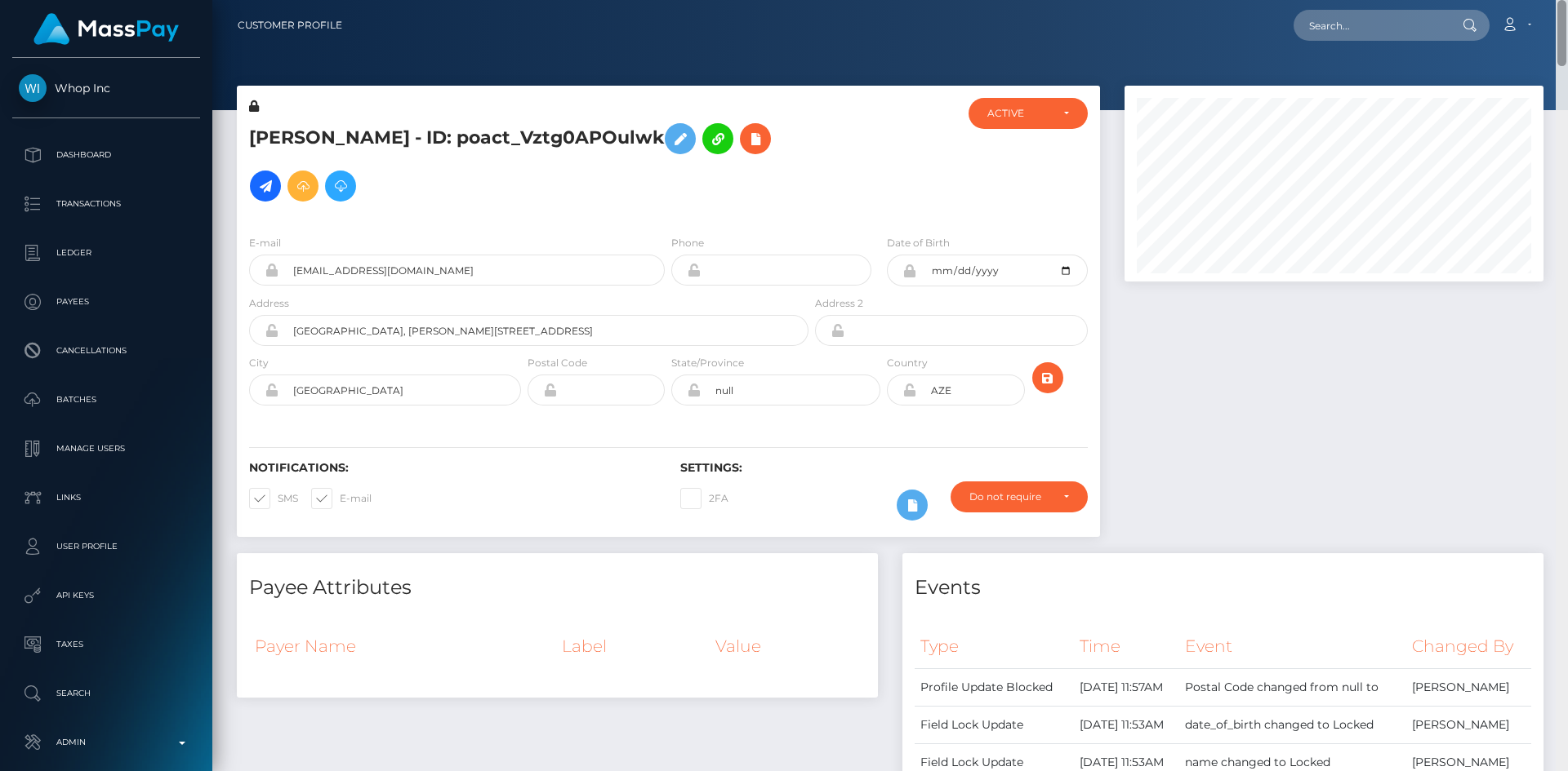
drag, startPoint x: 1559, startPoint y: 90, endPoint x: 1567, endPoint y: -28, distance: 118.3
click at [1567, 0] on html "Whop Inc Dashboard Transactions Ledger Payees Cancellations Links" at bounding box center [784, 386] width 1568 height 771
click at [1343, 28] on input "text" at bounding box center [1370, 25] width 153 height 31
paste input "pout_m4IX0RLxRXikg"
click at [1360, 23] on input "pout_m4IX0RLxRXikg" at bounding box center [1370, 25] width 153 height 31
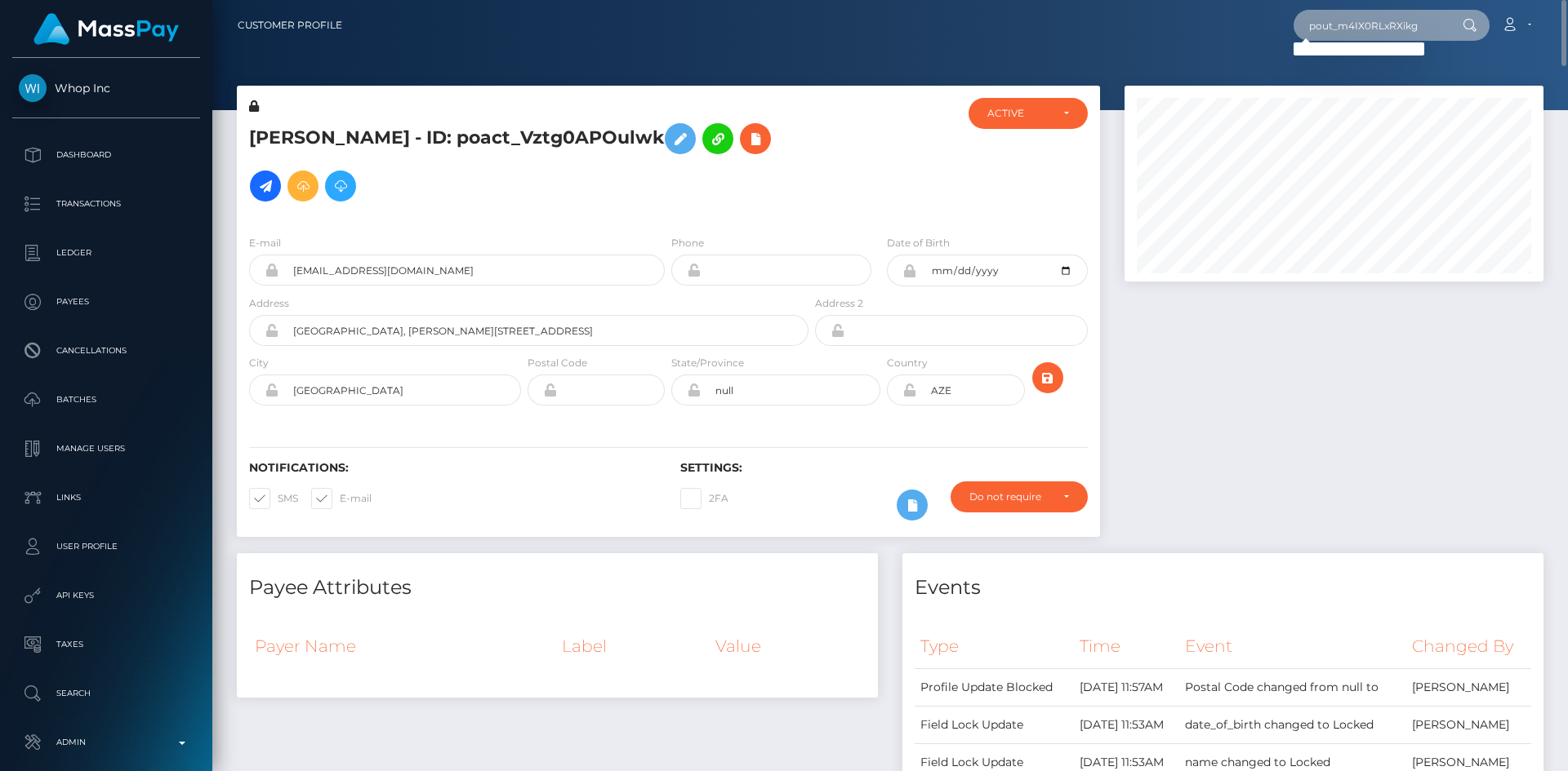
paste input "[EMAIL_ADDRESS][DOMAIN_NAME]"
type input "[EMAIL_ADDRESS][DOMAIN_NAME]"
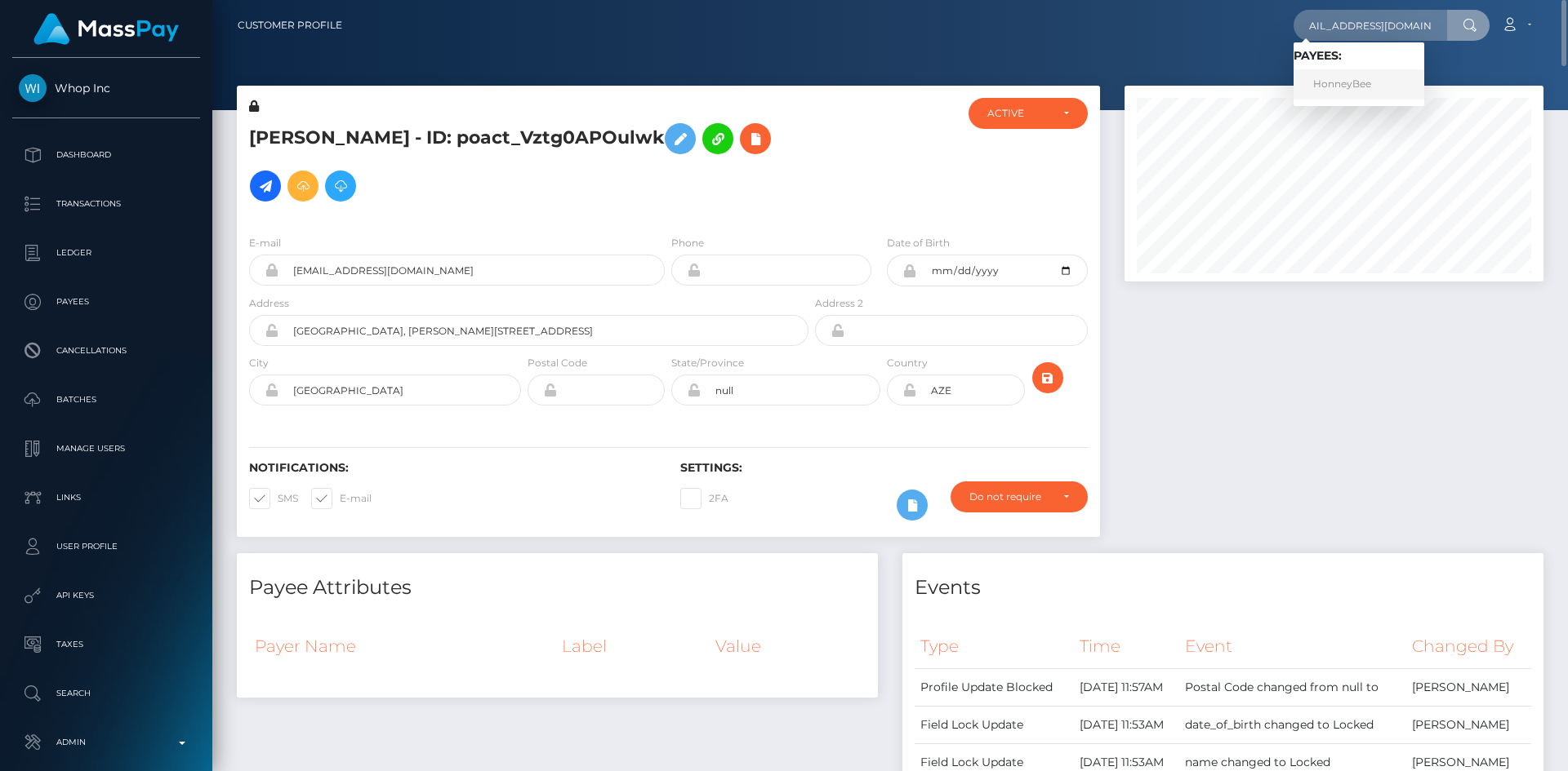
scroll to position [0, 0]
click at [1335, 93] on link "HonneyBee" at bounding box center [1359, 85] width 131 height 31
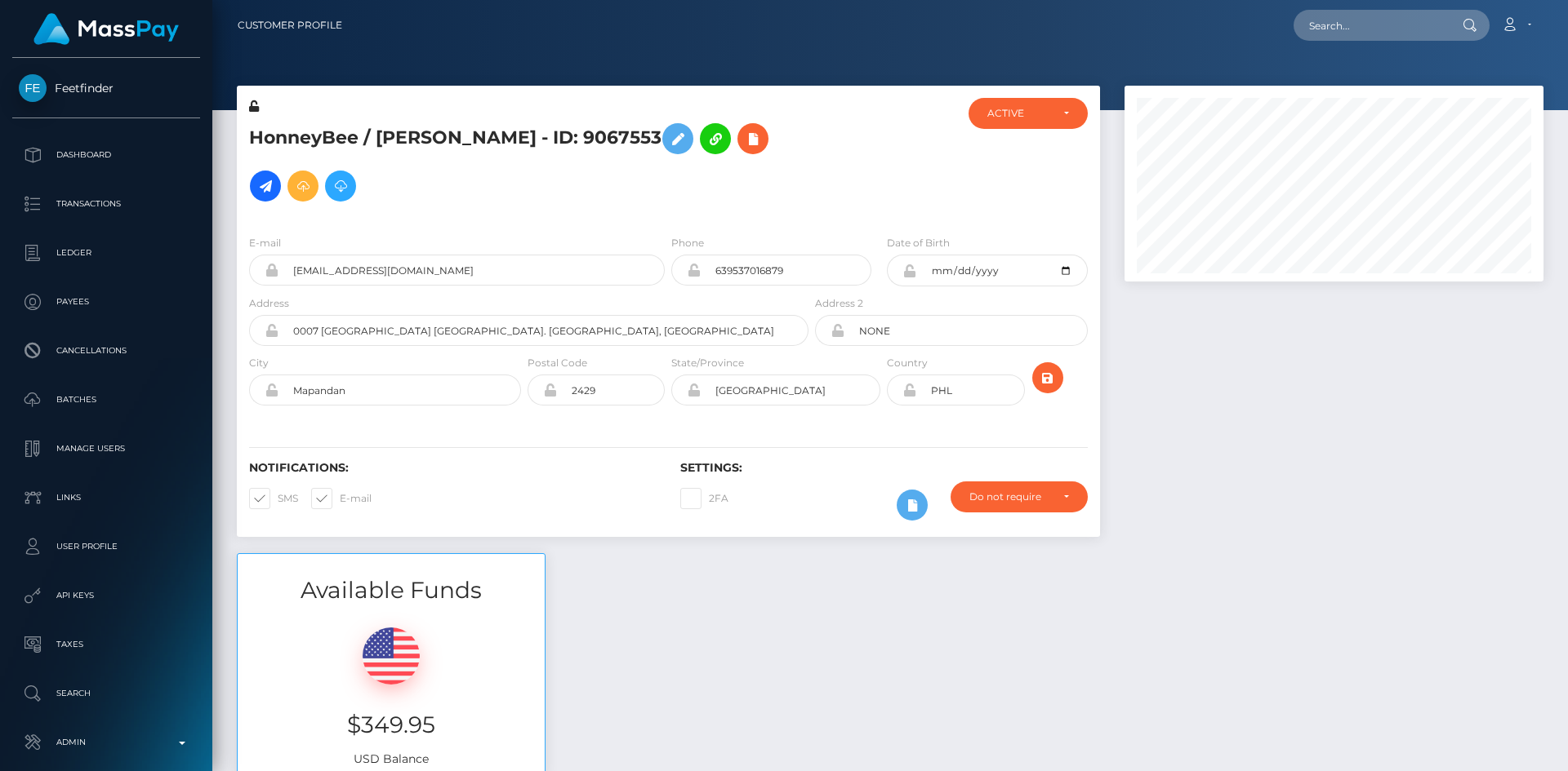
scroll to position [196, 420]
click at [815, 268] on input "639537016879" at bounding box center [786, 269] width 171 height 31
click at [730, 206] on h5 "HonneyBee / [PERSON_NAME] - ID: 9067553" at bounding box center [524, 163] width 550 height 95
